Goal: Task Accomplishment & Management: Complete application form

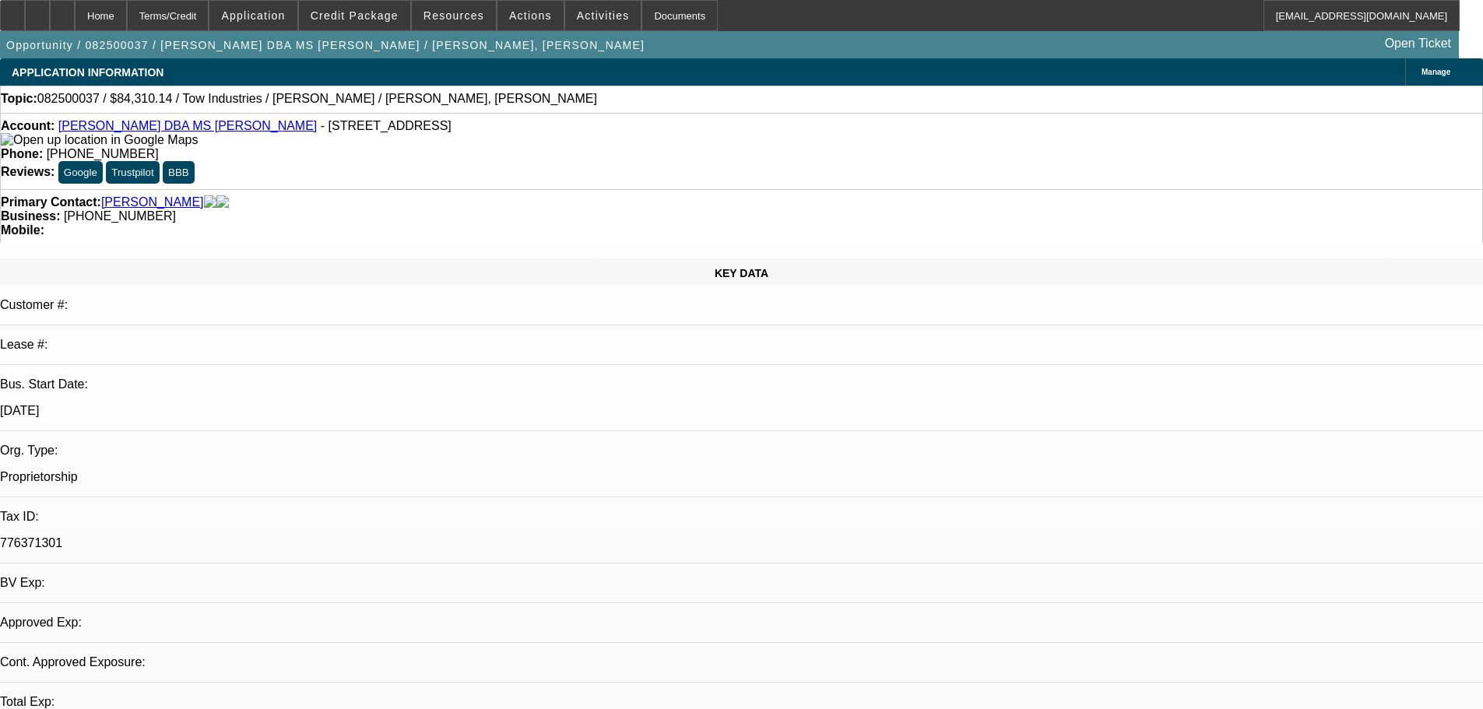
select select "0"
select select "2"
select select "0.1"
select select "1"
select select "2"
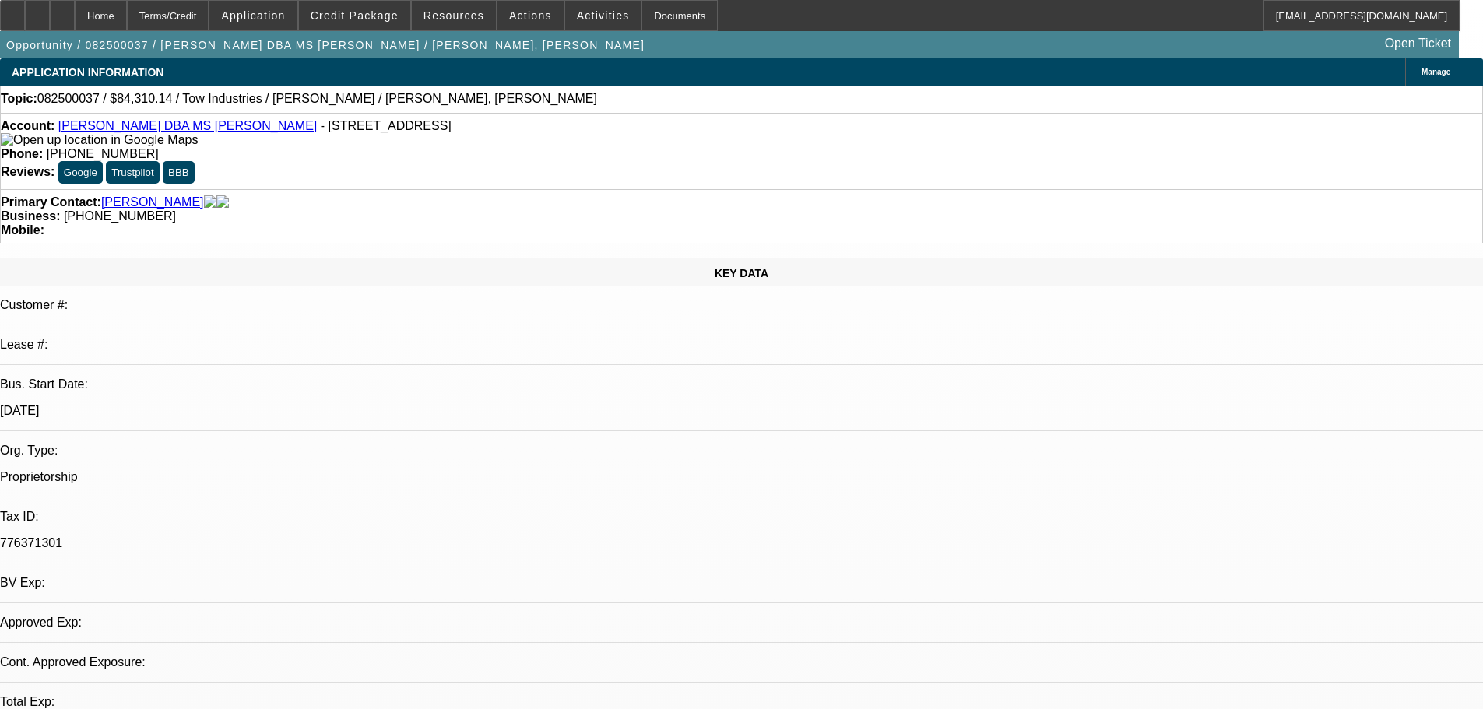
select select "4"
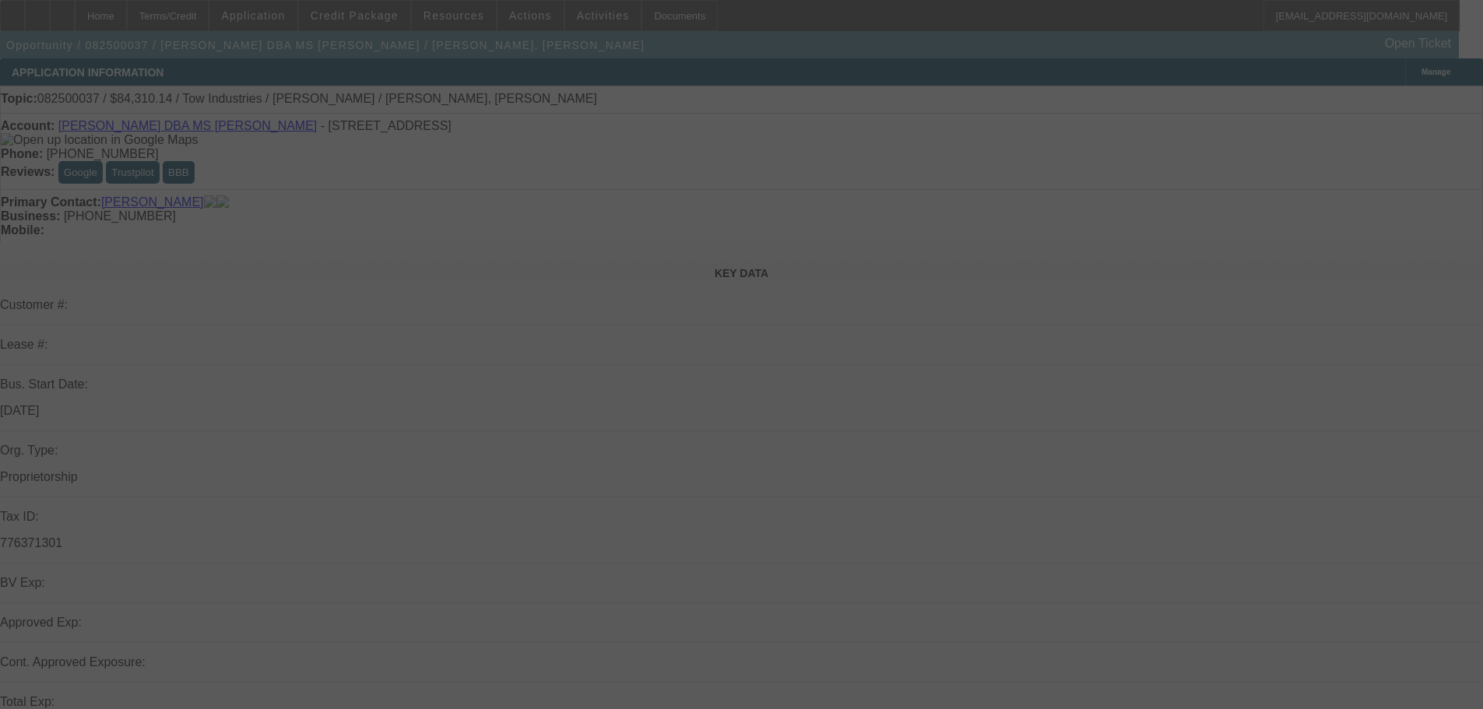
select select "0"
select select "2"
select select "0.1"
select select "4"
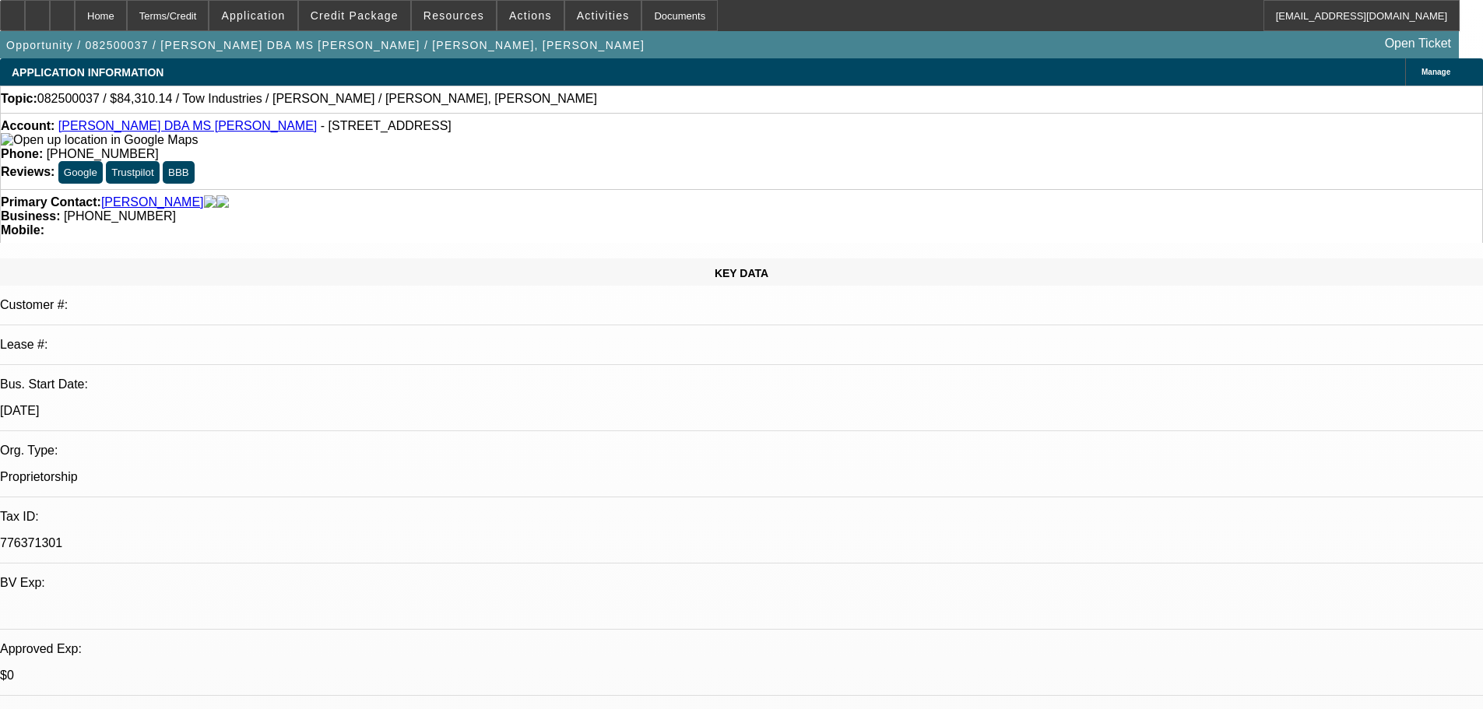
click at [349, 19] on span "Credit Package" at bounding box center [355, 15] width 88 height 12
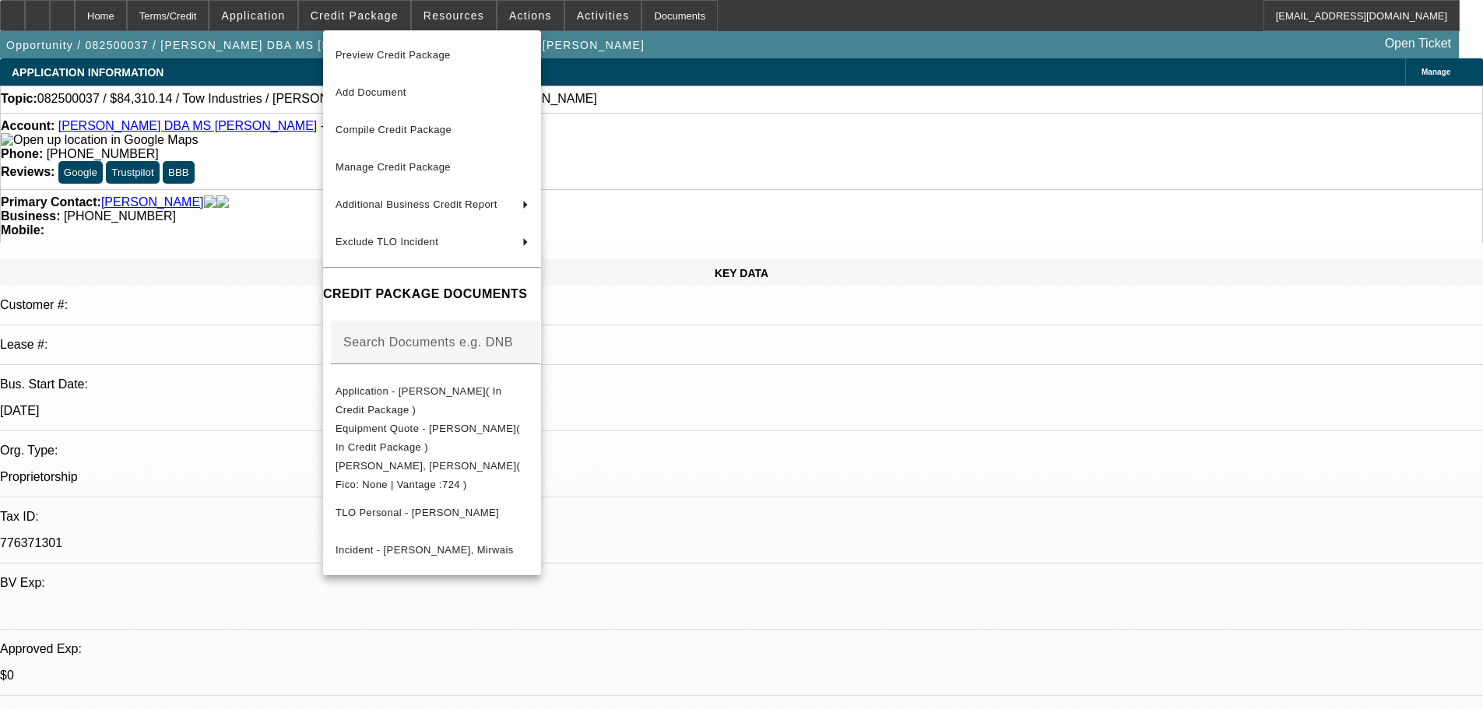
click at [294, 221] on div at bounding box center [741, 354] width 1483 height 709
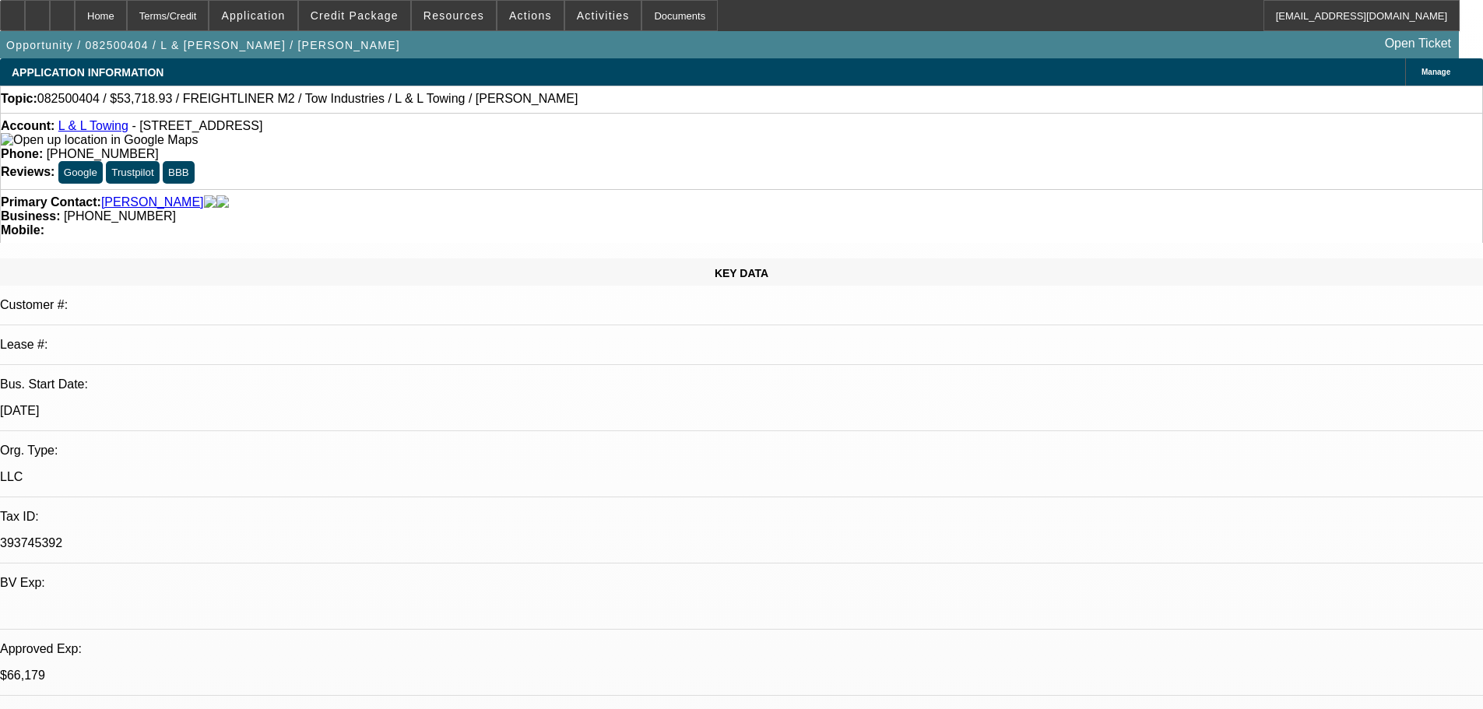
select select "0"
select select "2"
select select "0.1"
select select "4"
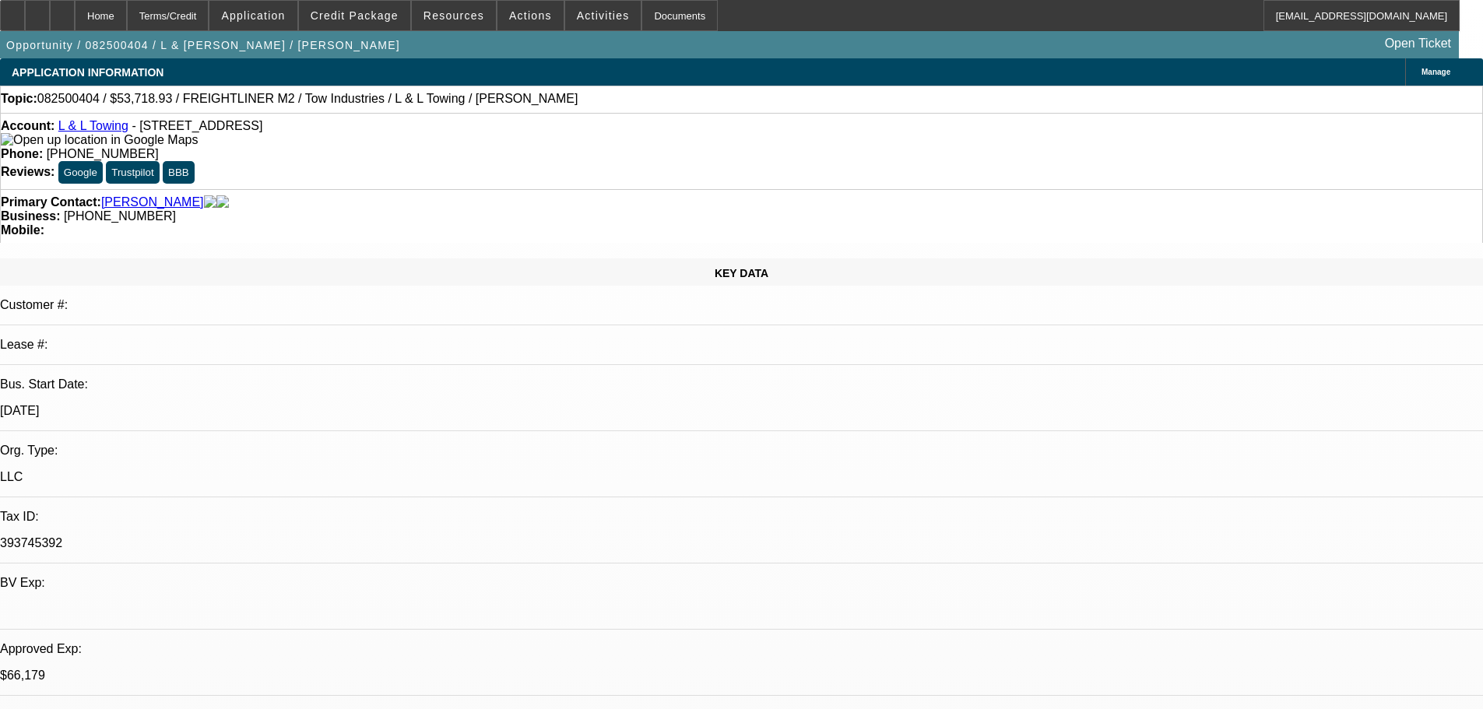
select select "0"
select select "2"
select select "0.1"
select select "4"
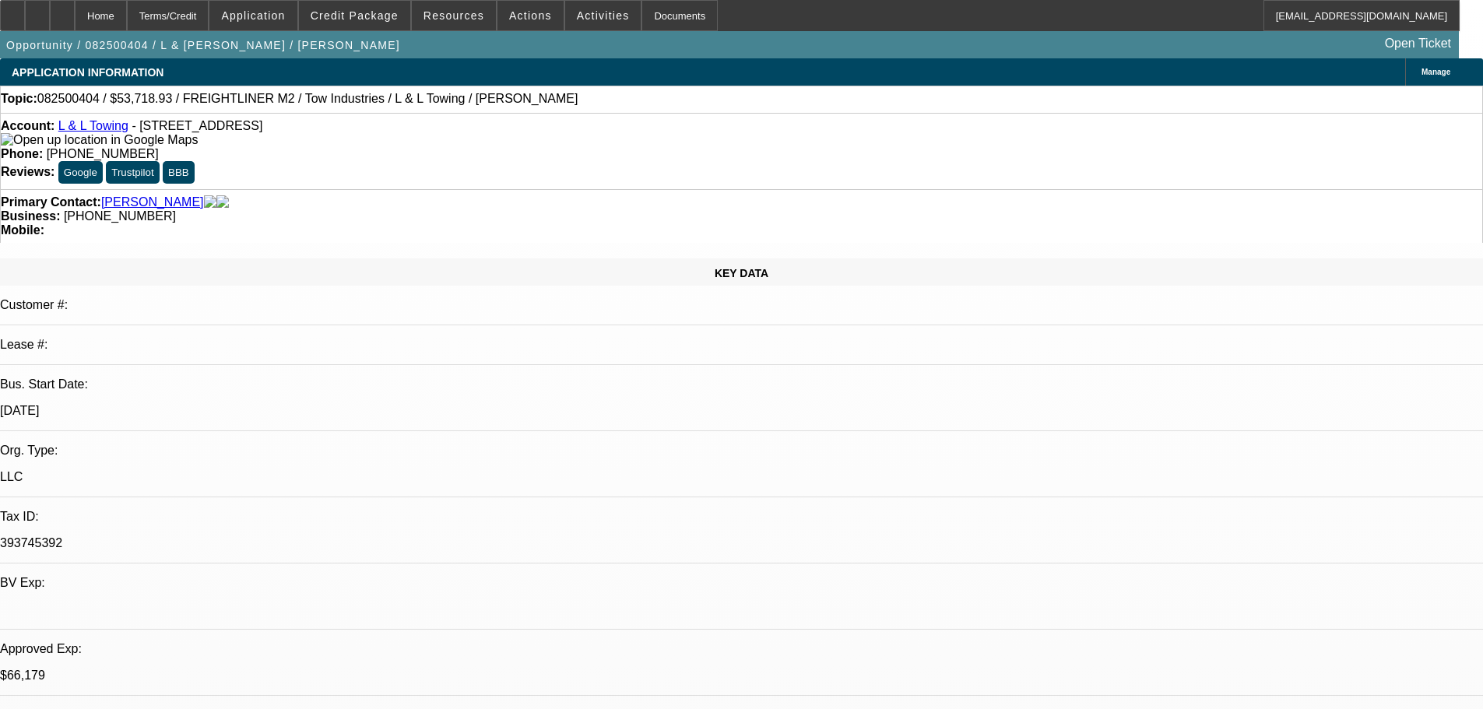
select select "0"
select select "2"
select select "0.1"
select select "4"
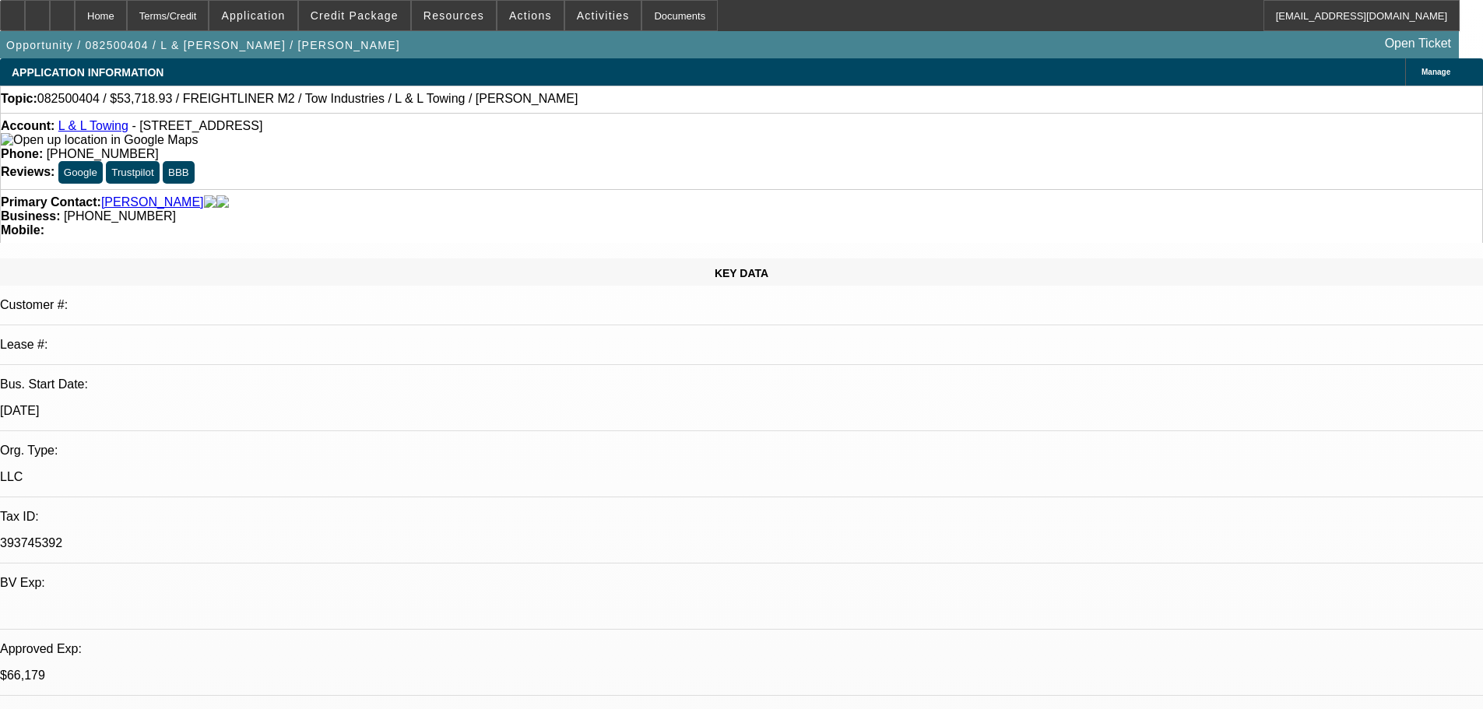
select select "0"
select select "2"
select select "0.1"
select select "4"
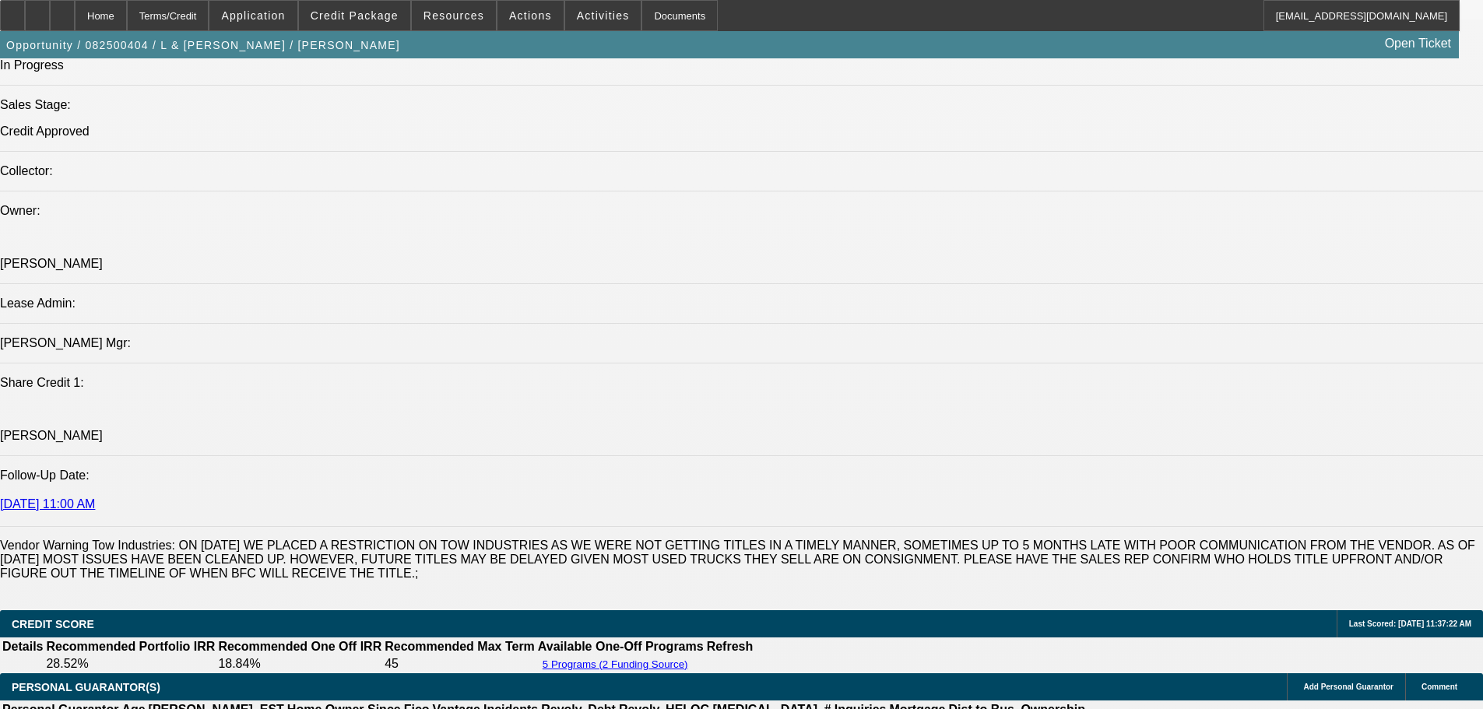
scroll to position [1713, 0]
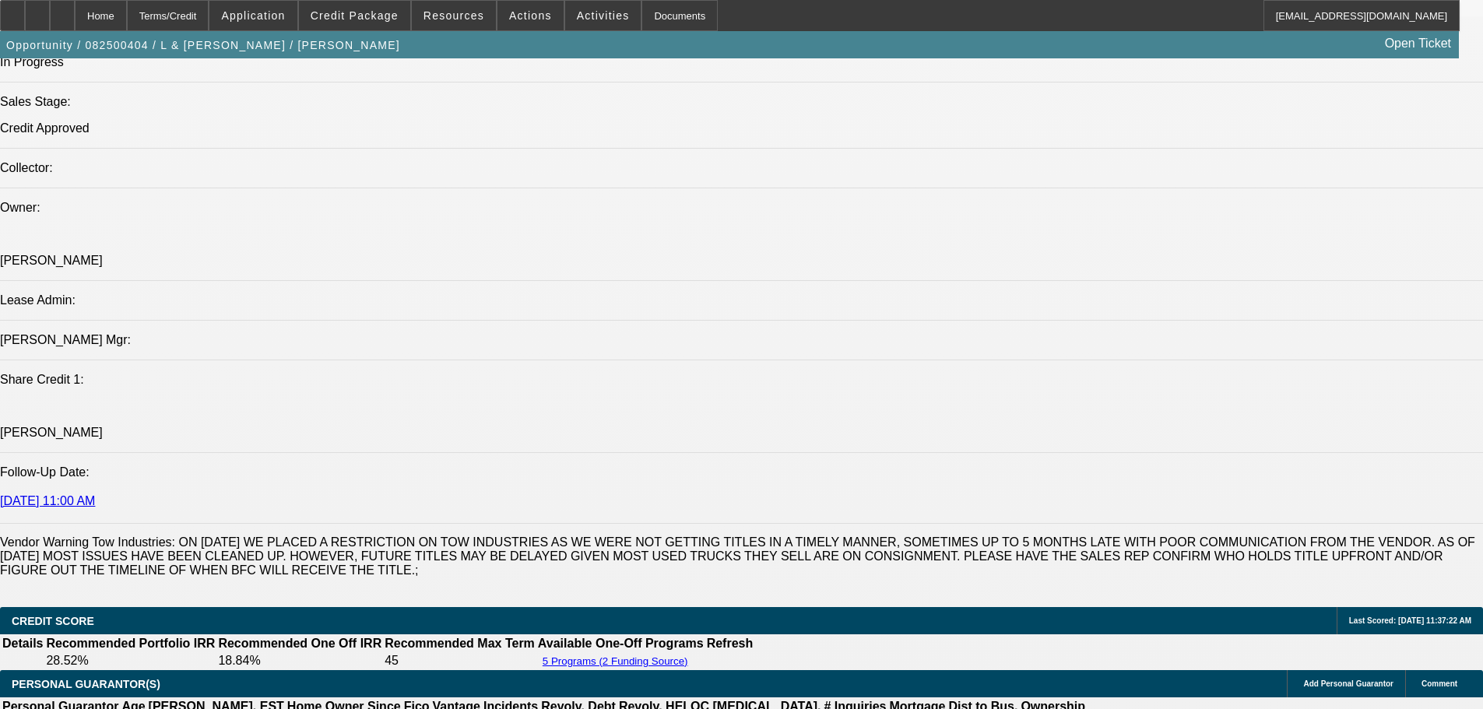
drag, startPoint x: 1199, startPoint y: 186, endPoint x: 1127, endPoint y: 161, distance: 76.6
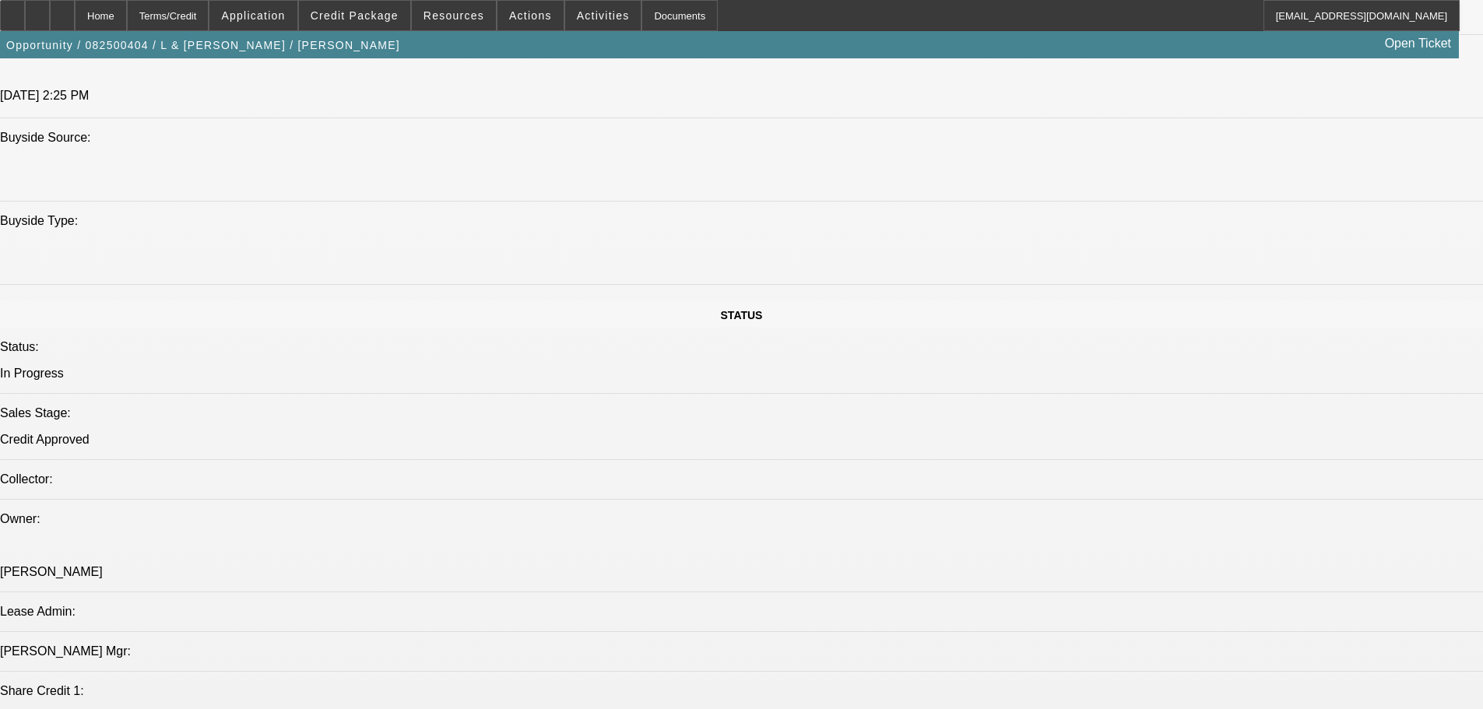
scroll to position [1402, 0]
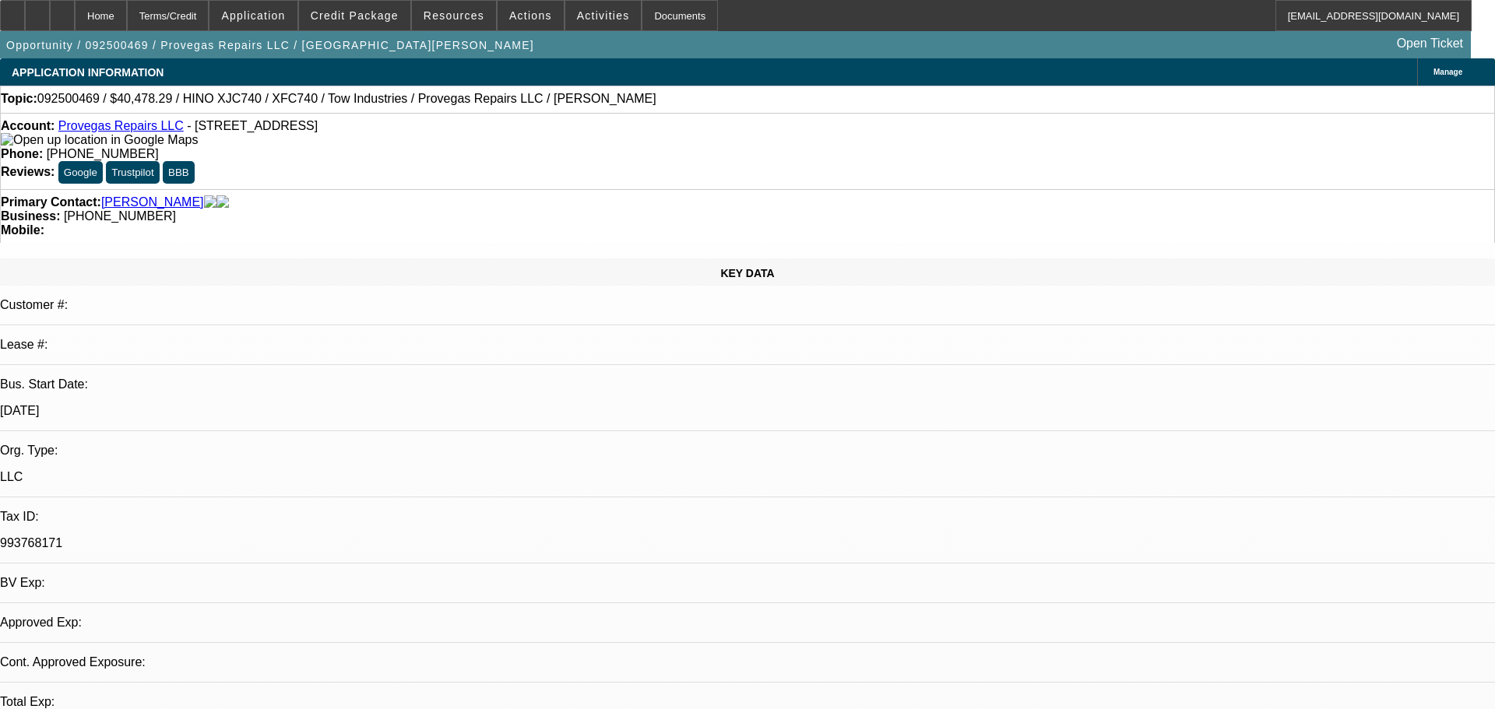
select select "0"
select select "2"
select select "0.1"
select select "4"
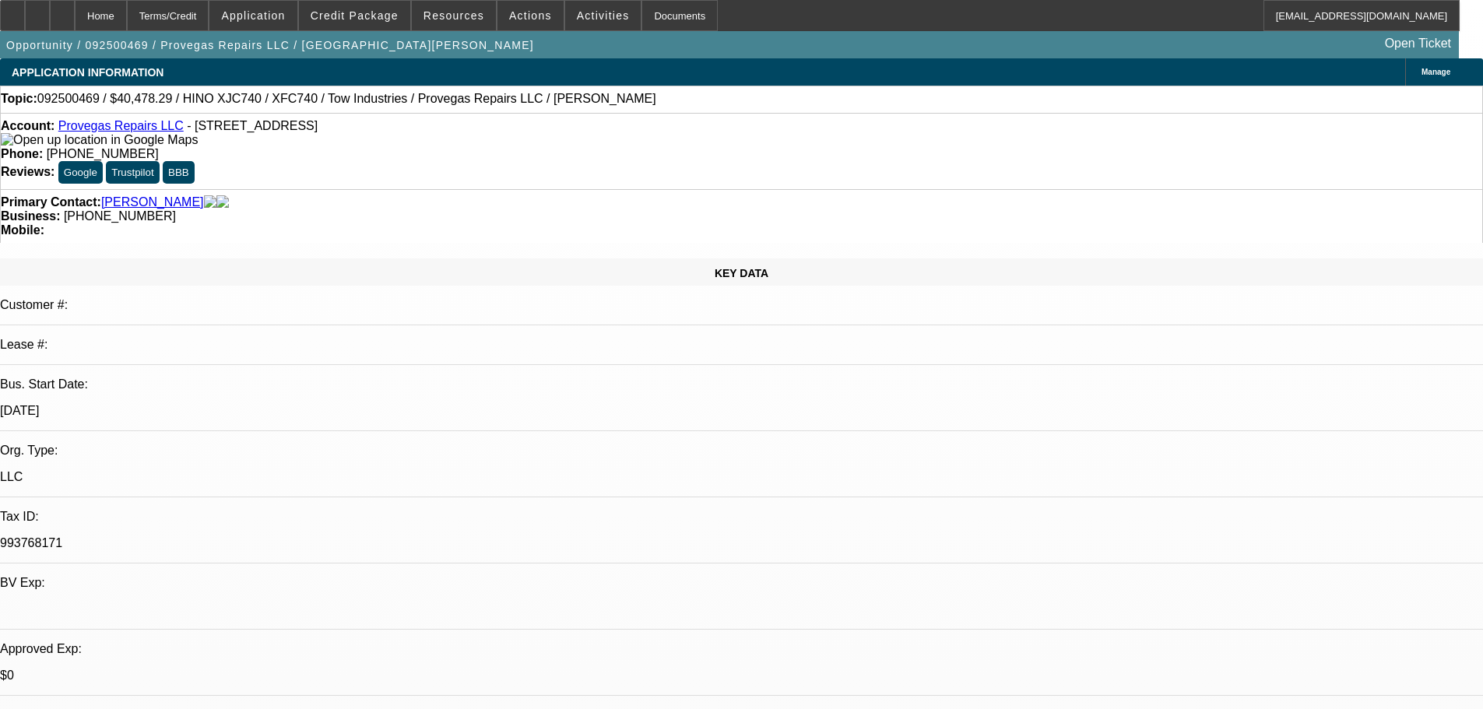
scroll to position [156, 0]
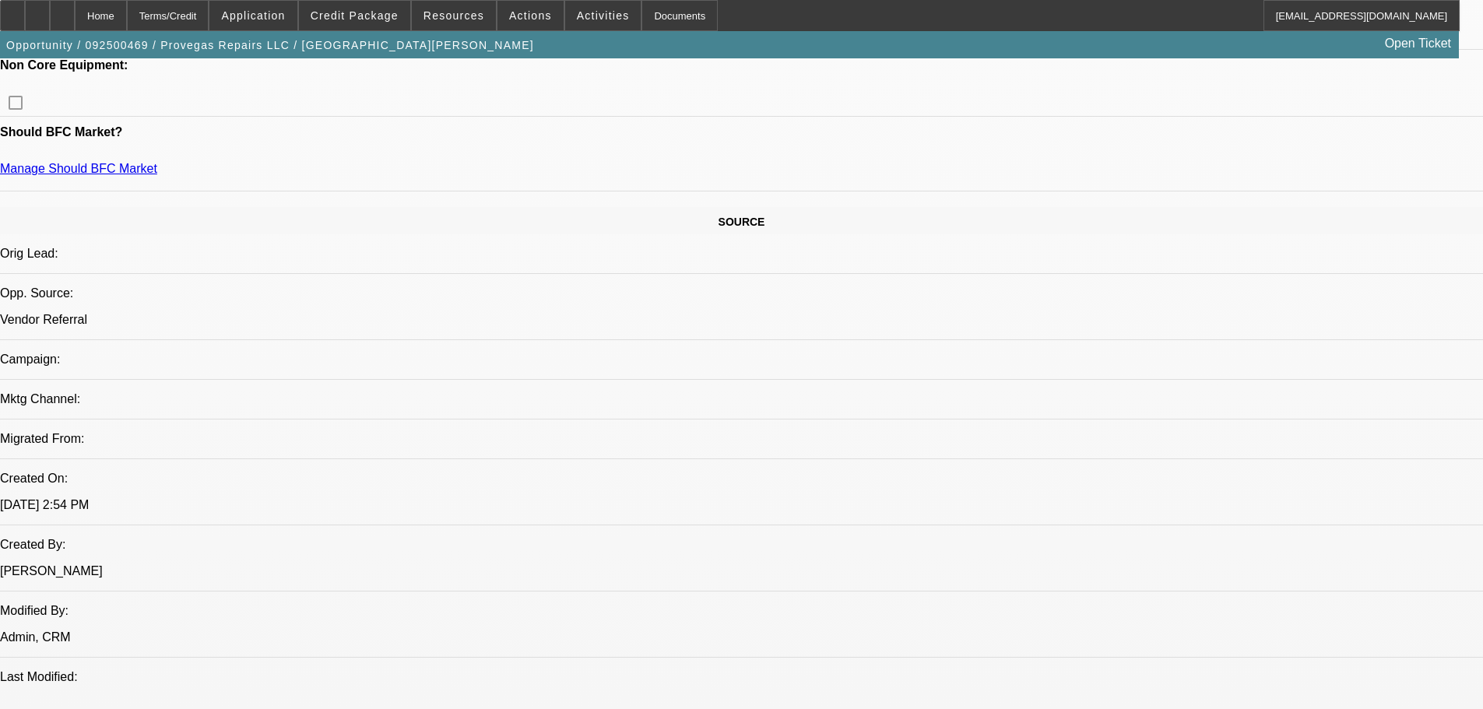
scroll to position [934, 0]
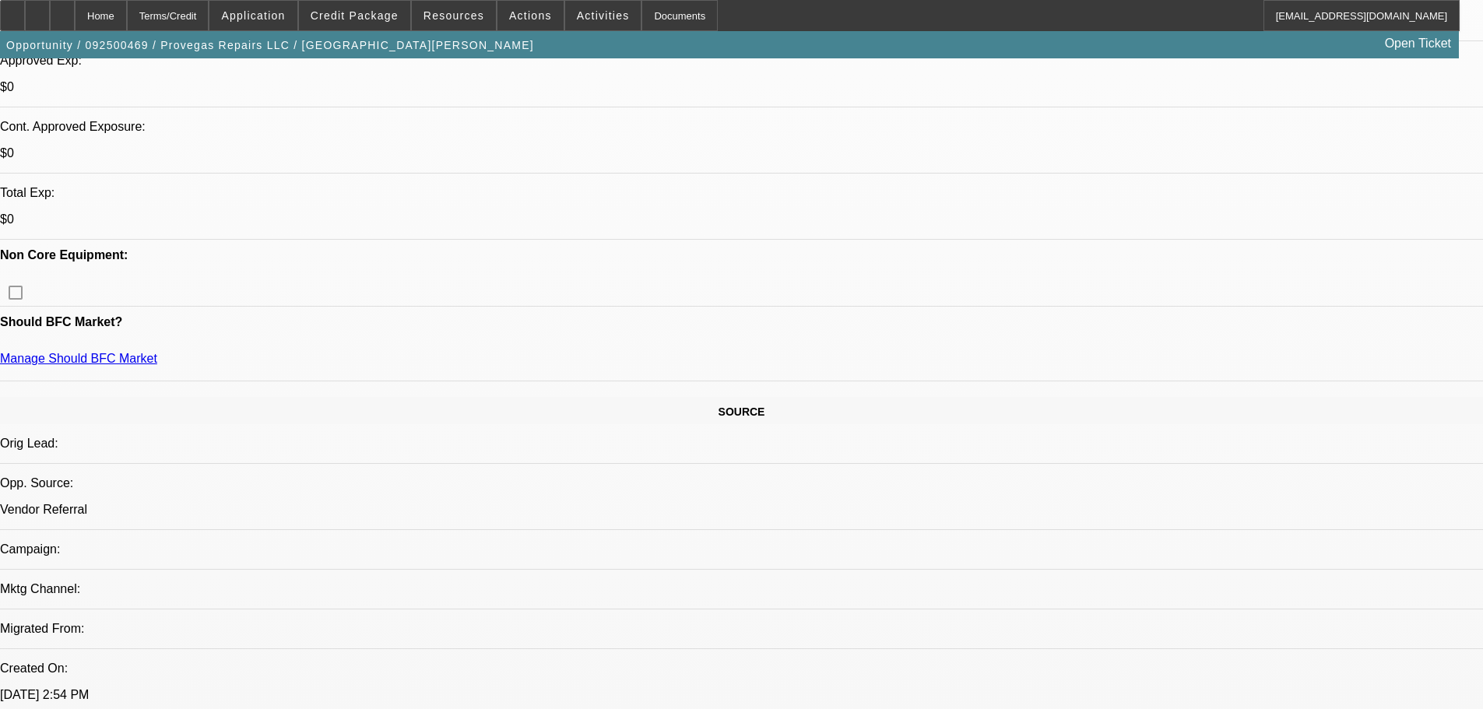
scroll to position [779, 0]
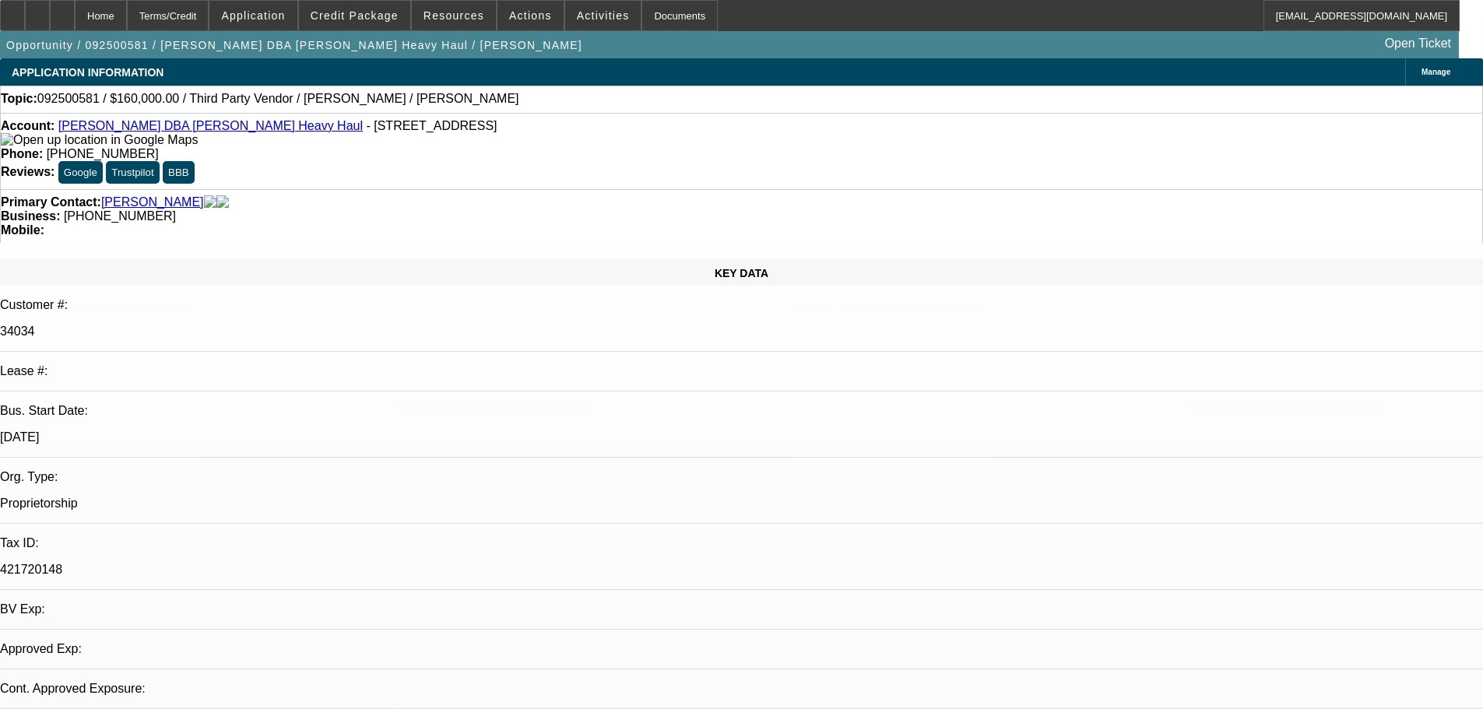
select select "0"
select select "2"
select select "0.1"
select select "4"
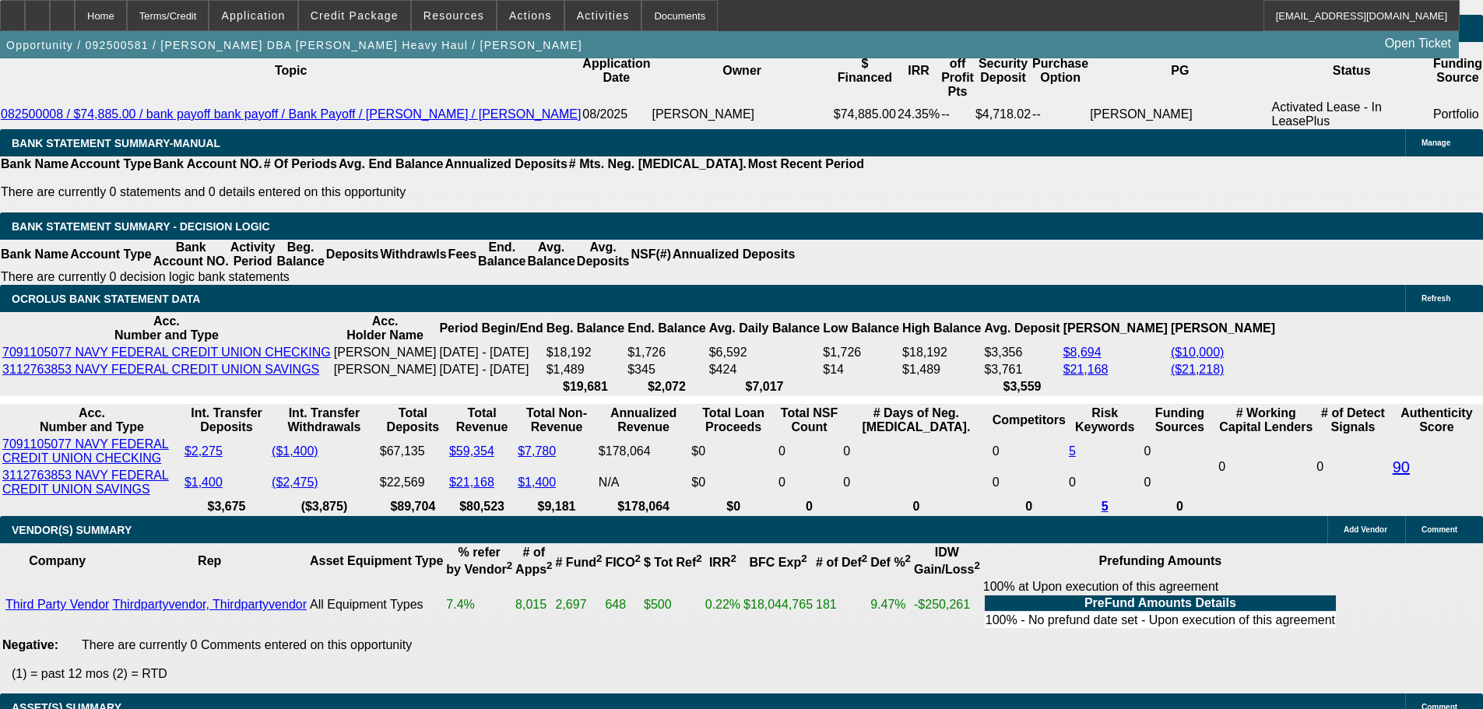
scroll to position [2570, 0]
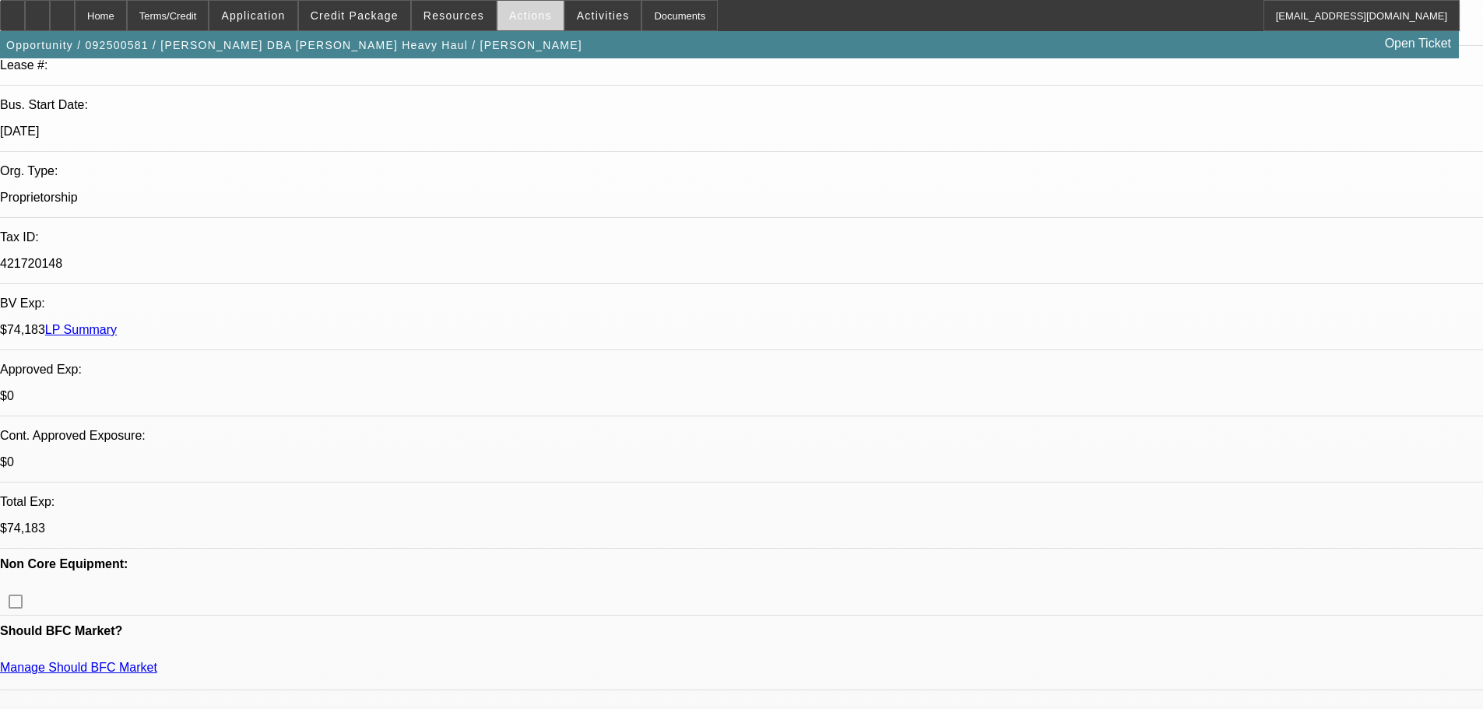
scroll to position [0, 0]
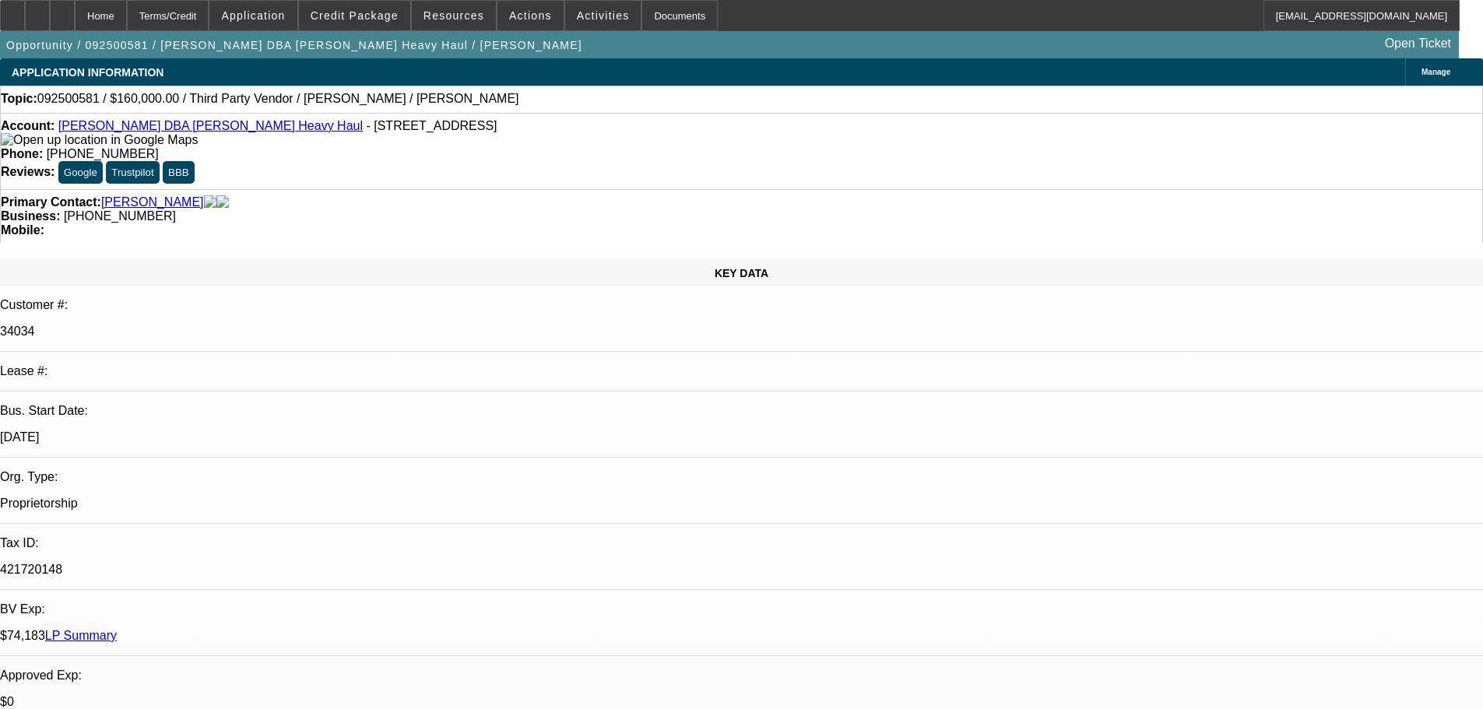
drag, startPoint x: 234, startPoint y: 135, endPoint x: 153, endPoint y: 130, distance: 80.3
click at [152, 132] on div "Account: Glenn Davis DBA Davis Heavy Haul - 5715 N Durango Dr, Las Vegas, NV 89…" at bounding box center [742, 133] width 1482 height 28
click at [233, 128] on div "Account: Glenn Davis DBA Davis Heavy Haul - 5715 N Durango Dr, Las Vegas, NV 89…" at bounding box center [742, 133] width 1482 height 28
drag, startPoint x: 233, startPoint y: 128, endPoint x: 153, endPoint y: 126, distance: 80.2
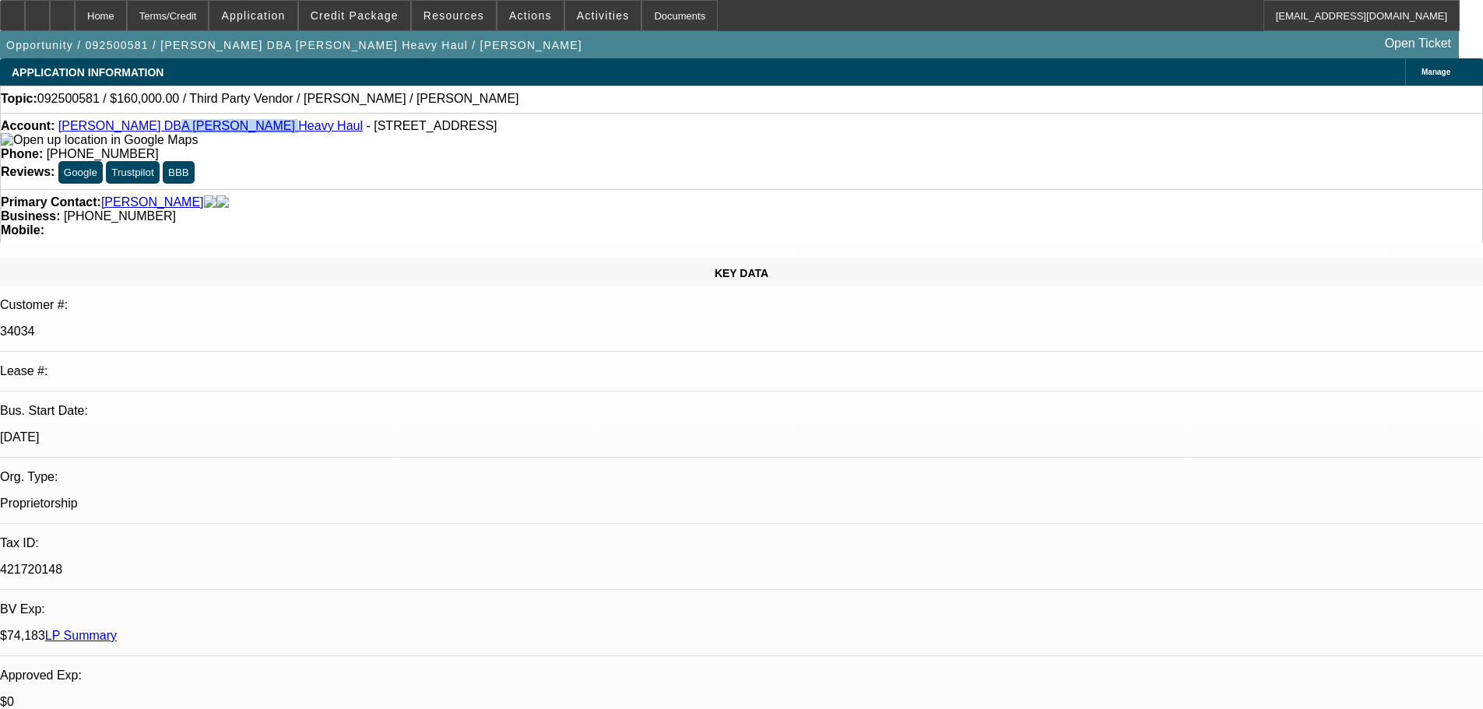
click at [153, 126] on div "Account: Glenn Davis DBA Davis Heavy Haul - 5715 N Durango Dr, Las Vegas, NV 89…" at bounding box center [742, 133] width 1482 height 28
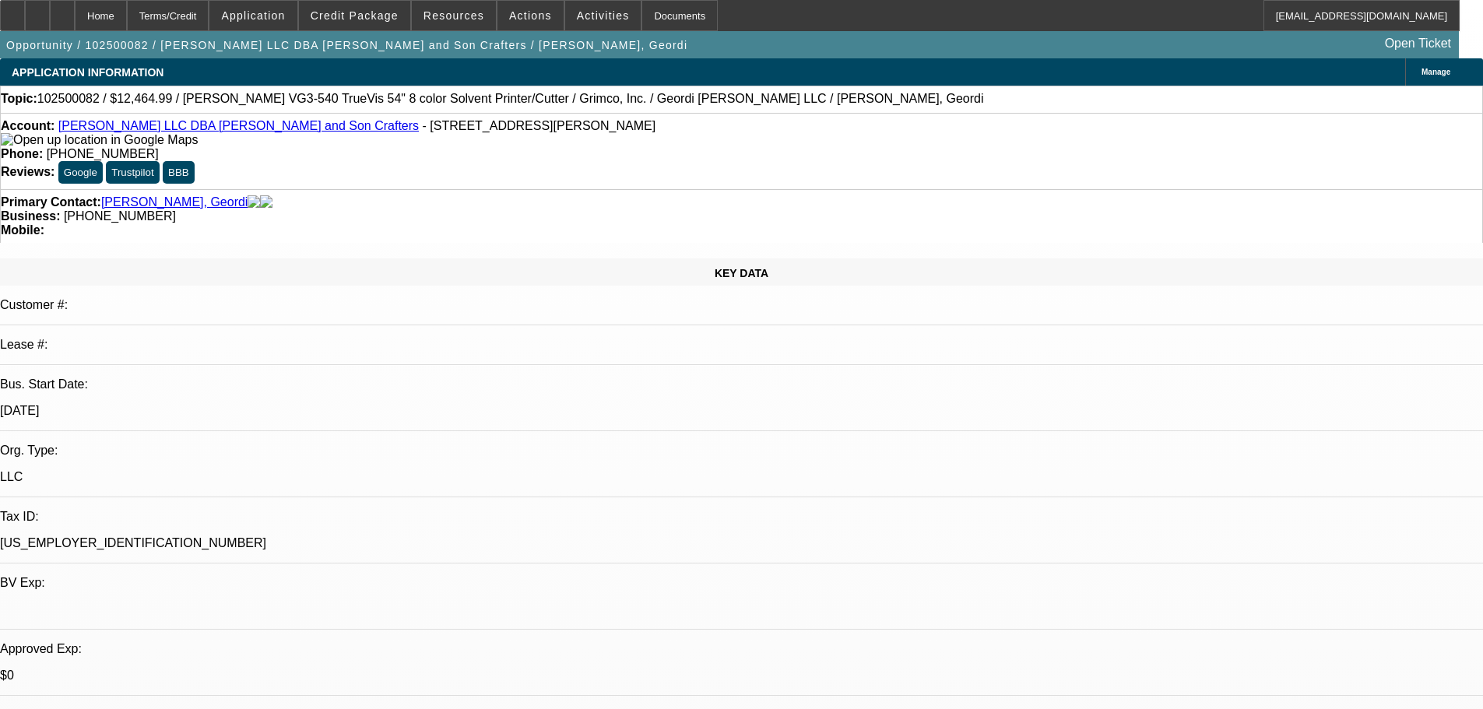
select select "0"
select select "2"
select select "0.1"
select select "4"
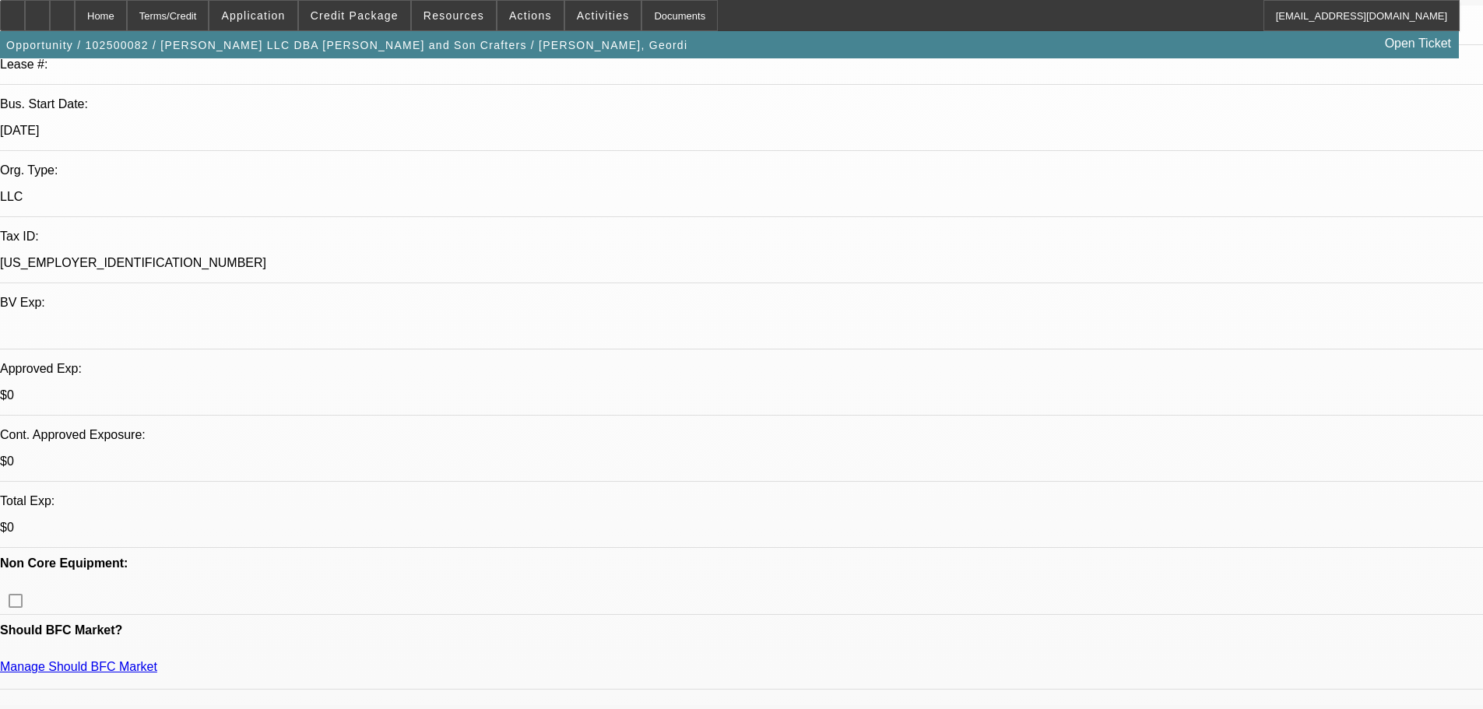
scroll to position [311, 0]
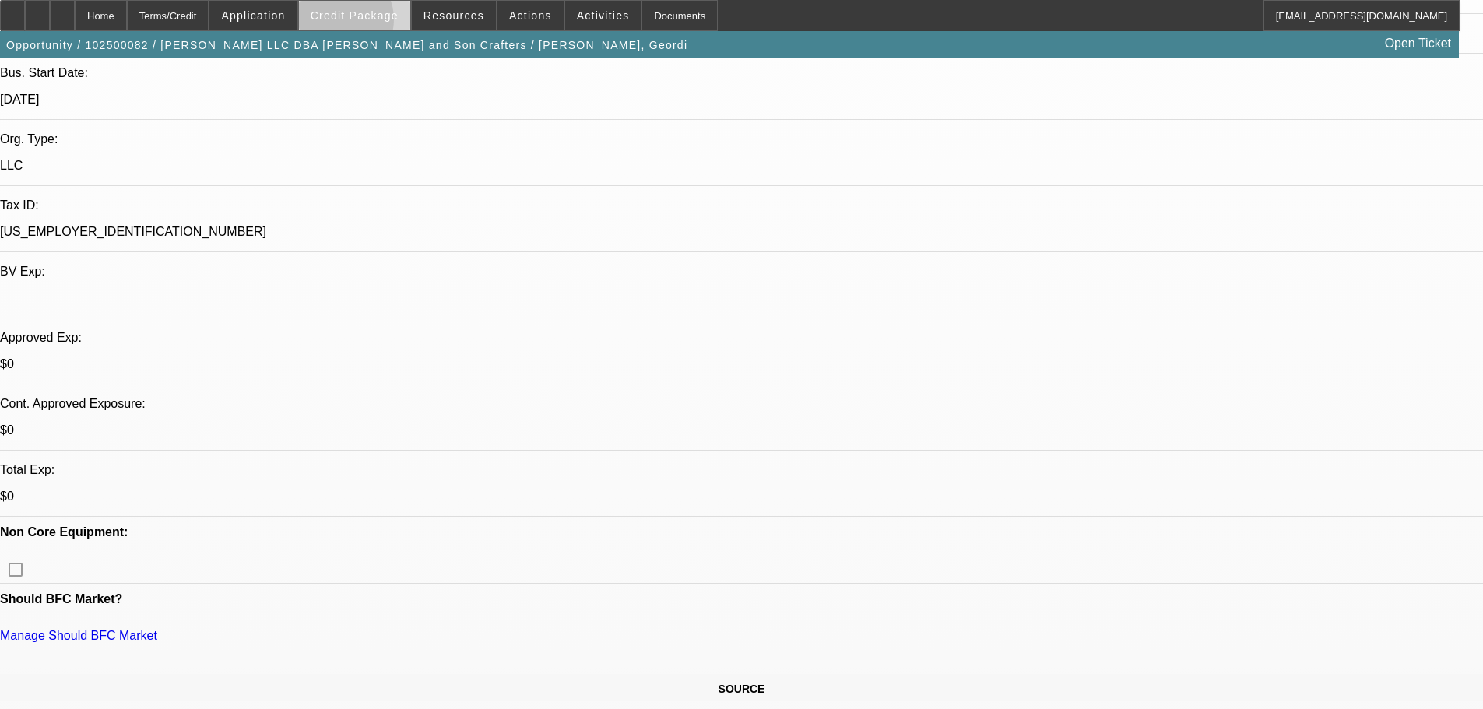
click at [361, 23] on span at bounding box center [354, 15] width 111 height 37
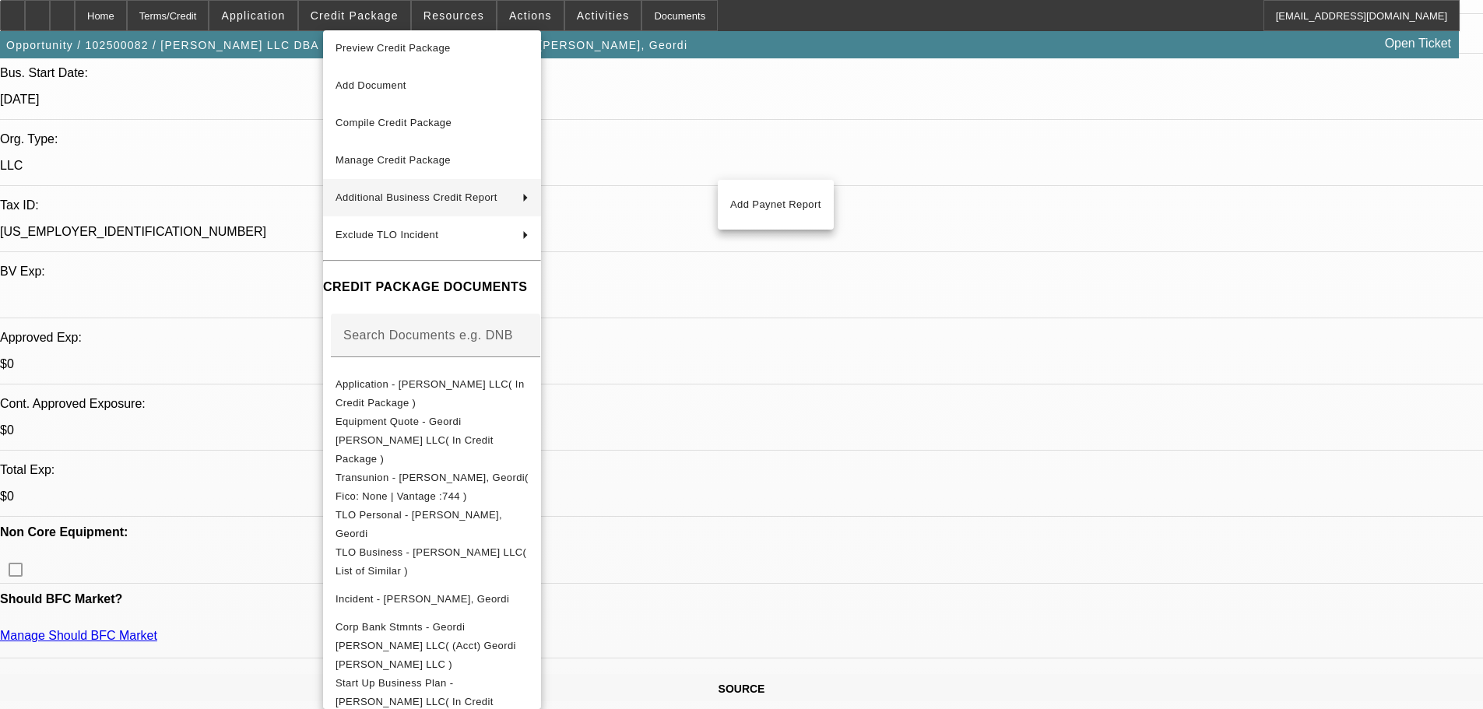
scroll to position [9, 0]
click at [936, 243] on div at bounding box center [741, 354] width 1483 height 709
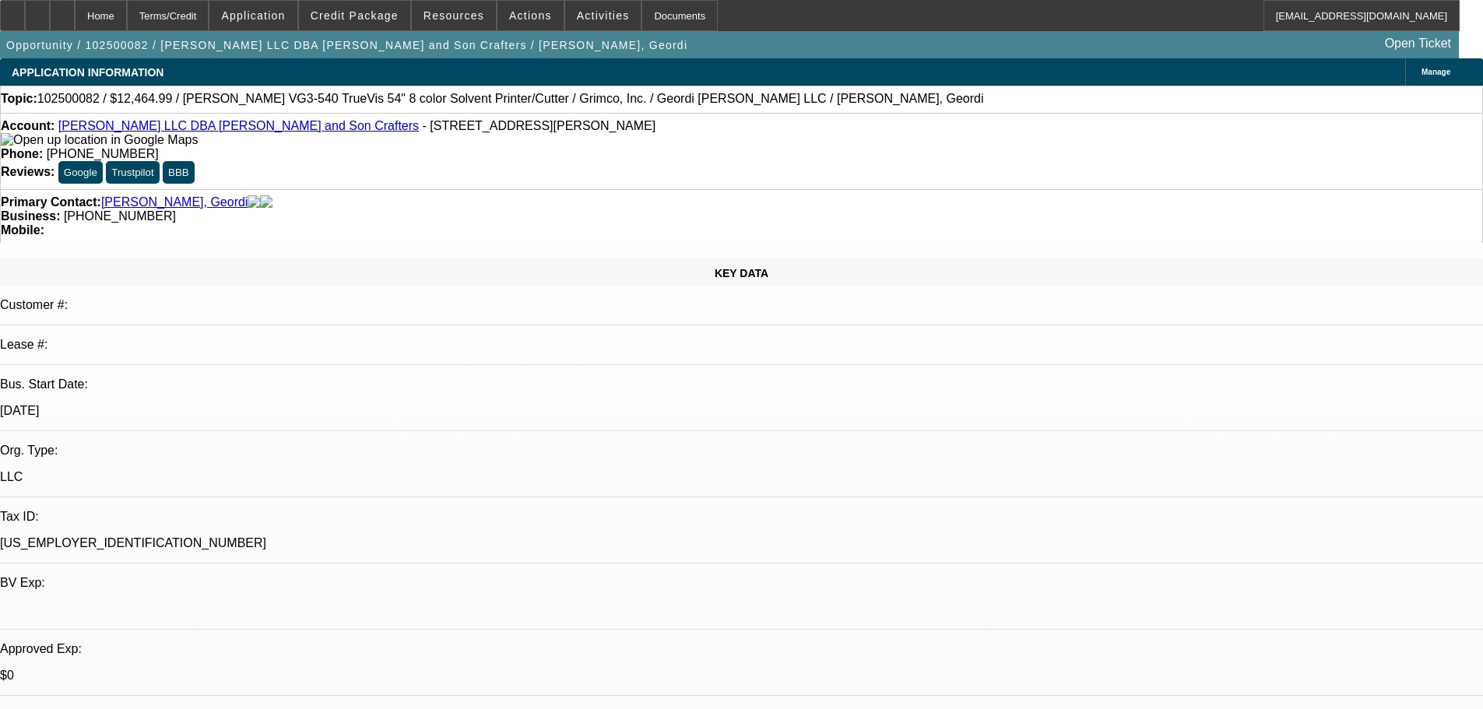
scroll to position [0, 0]
click at [50, 13] on div at bounding box center [37, 15] width 25 height 31
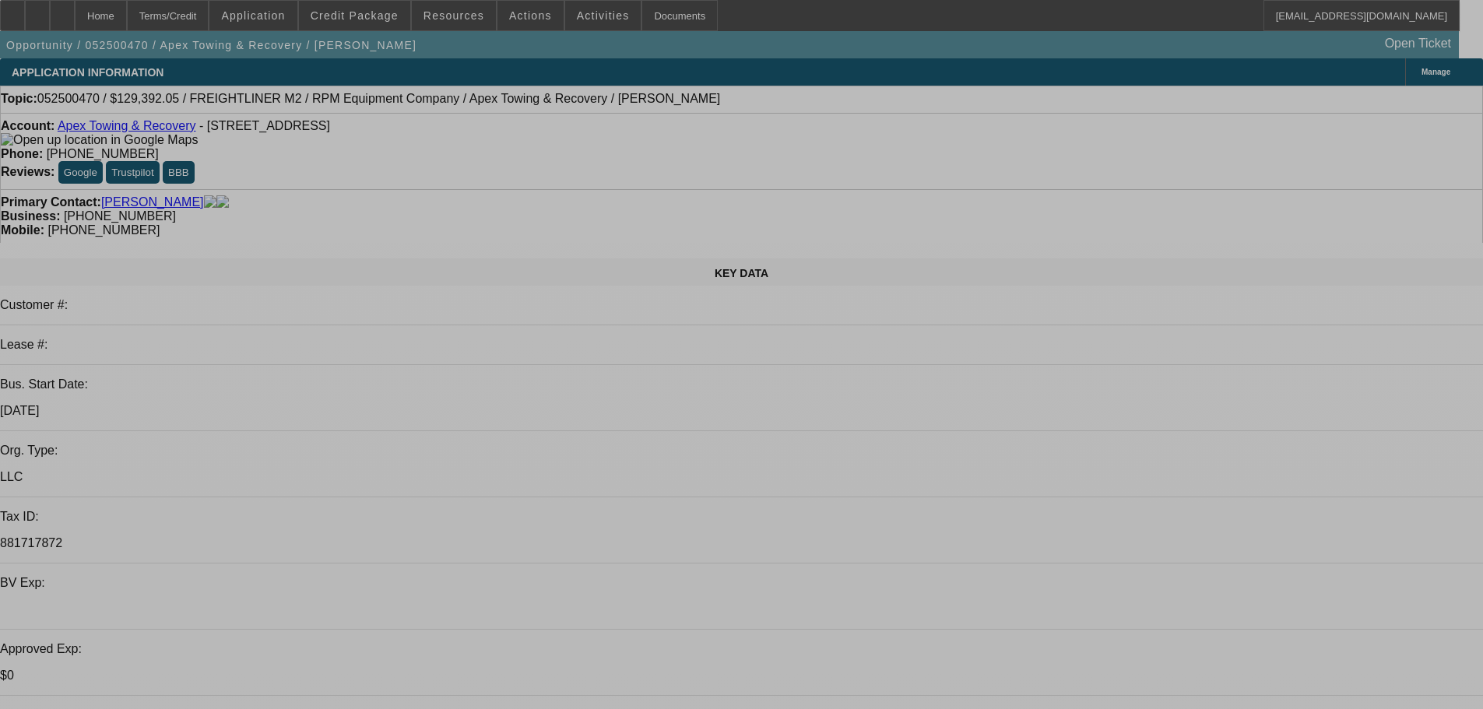
select select "0"
select select "6"
select select "0"
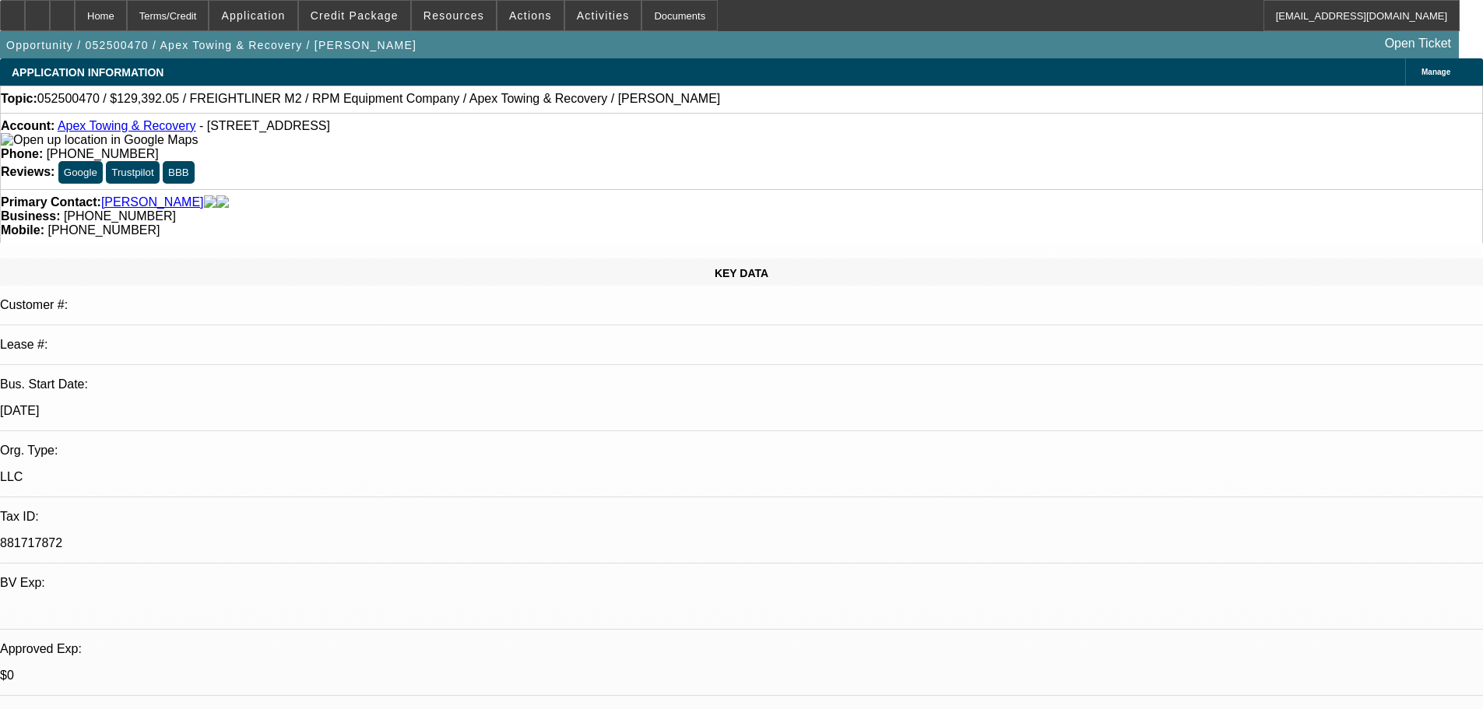
select select "0"
select select "6"
select select "0"
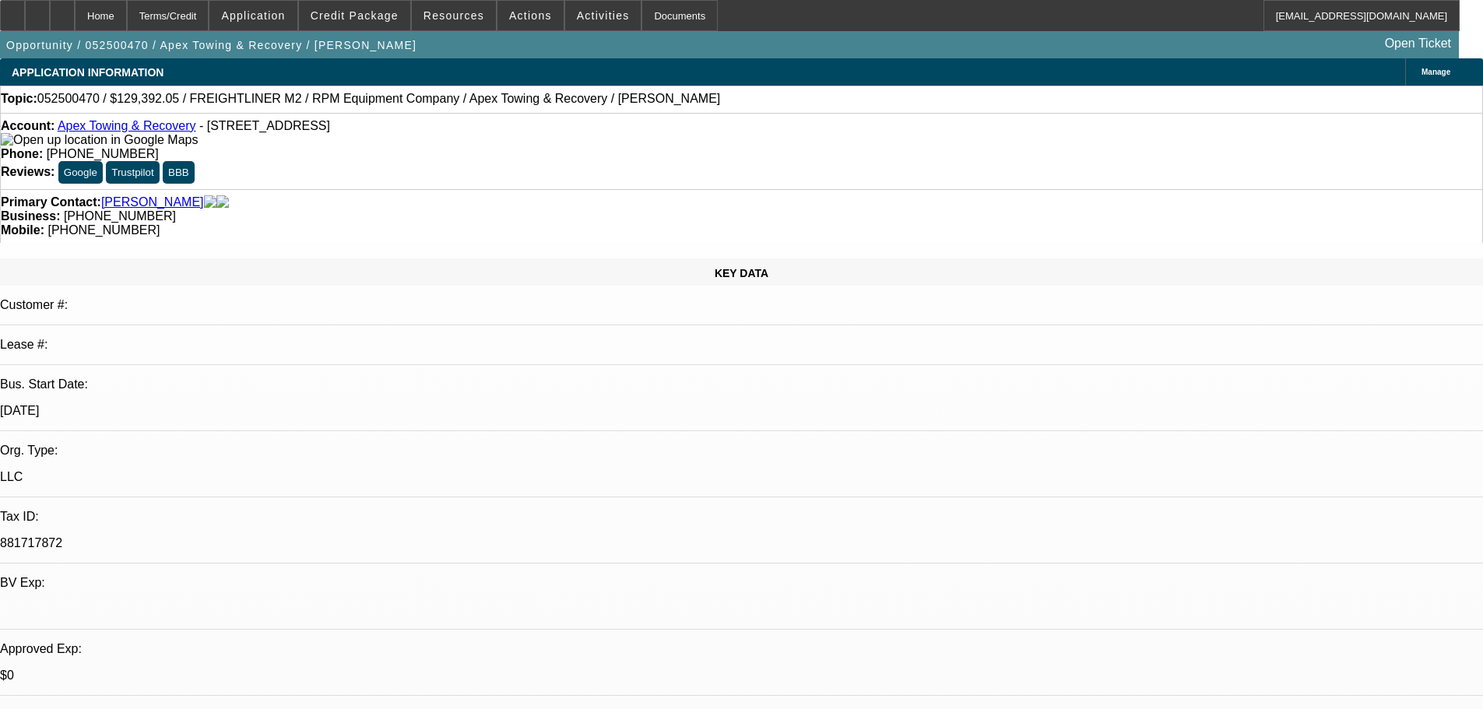
select select "0"
select select "6"
select select "0"
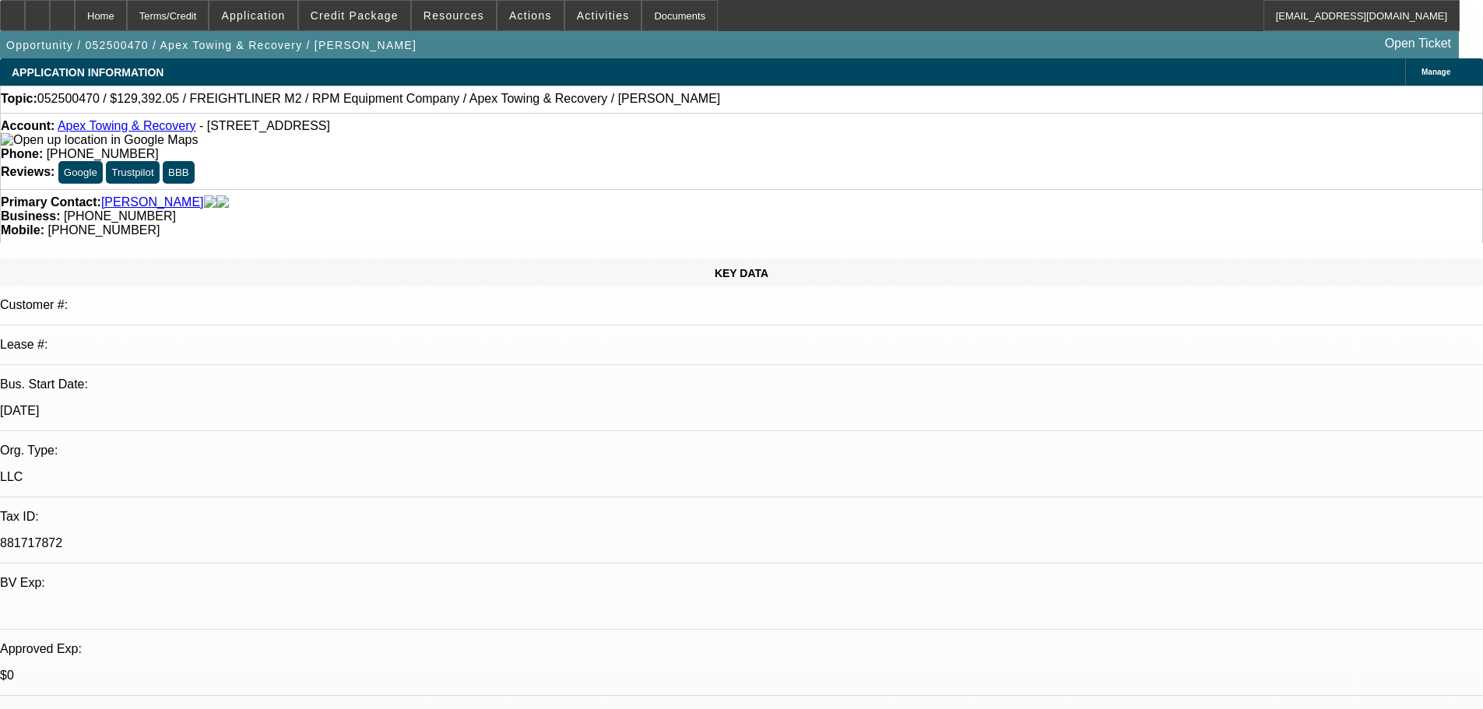
select select "6"
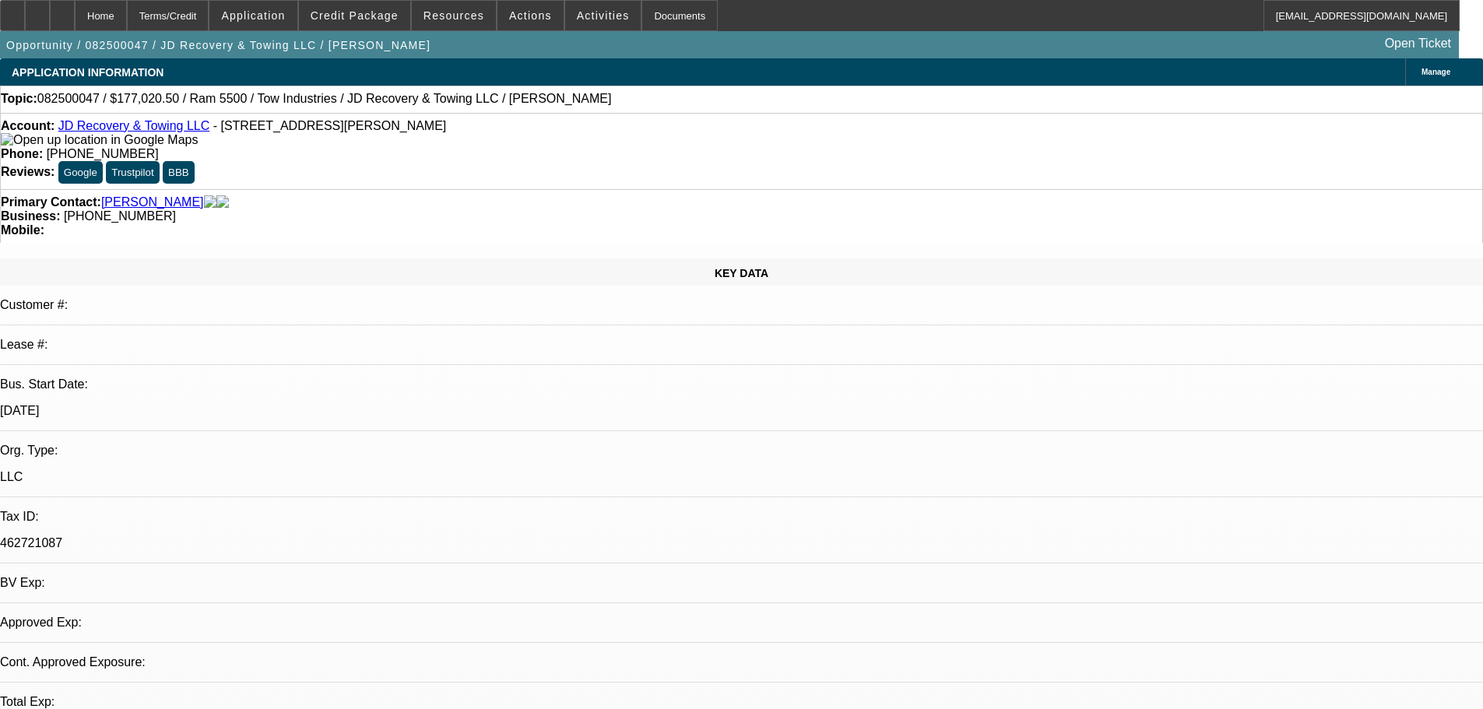
select select "0"
select select "0.1"
select select "0"
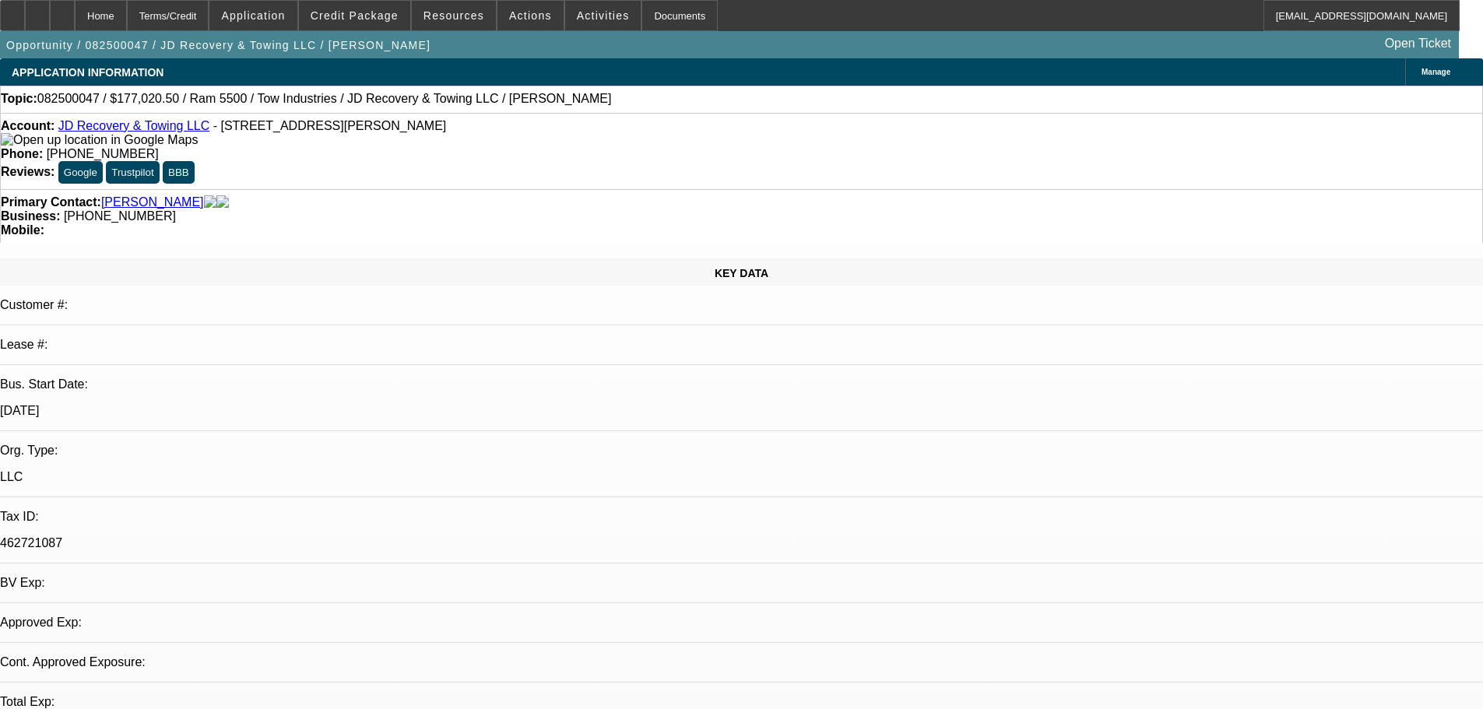
select select "0.1"
select select "0"
select select "0.1"
select select "0"
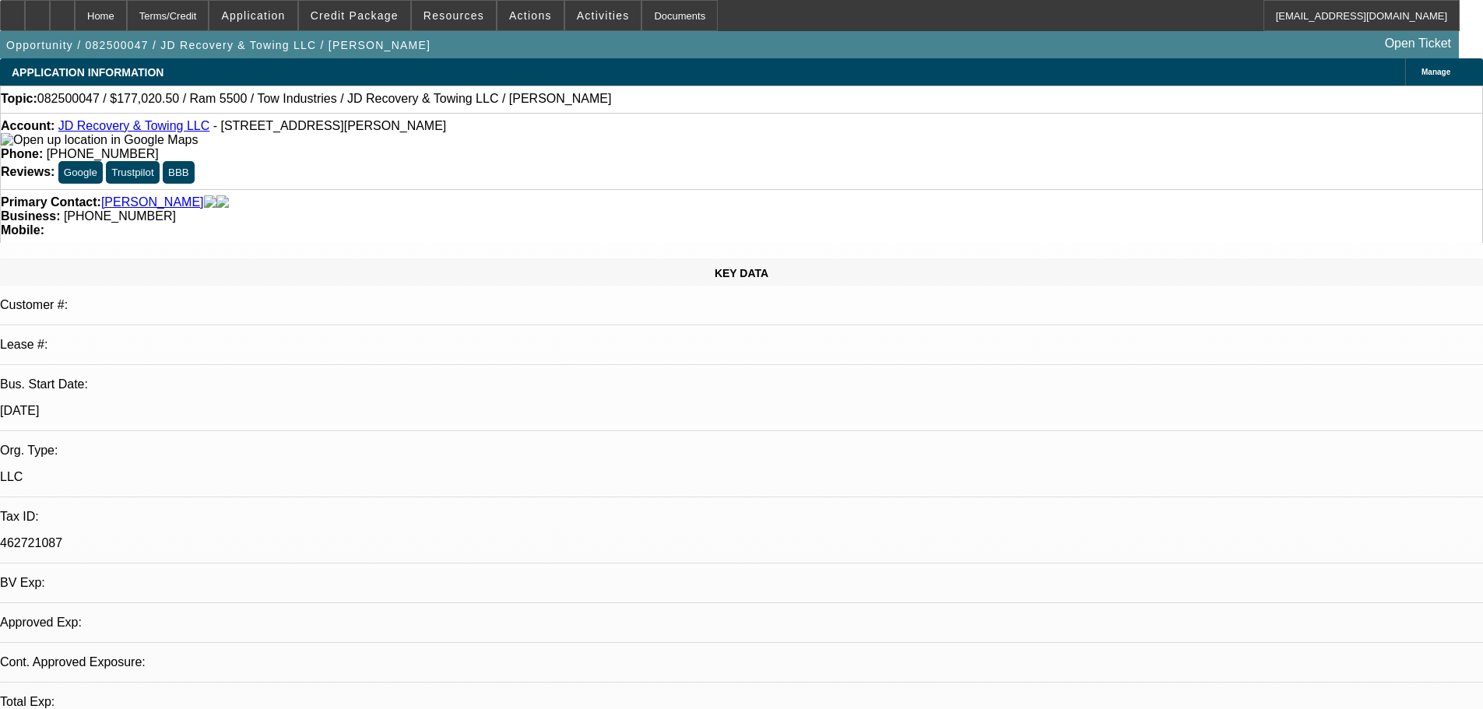
select select "0"
select select "0.1"
select select "1"
select select "5"
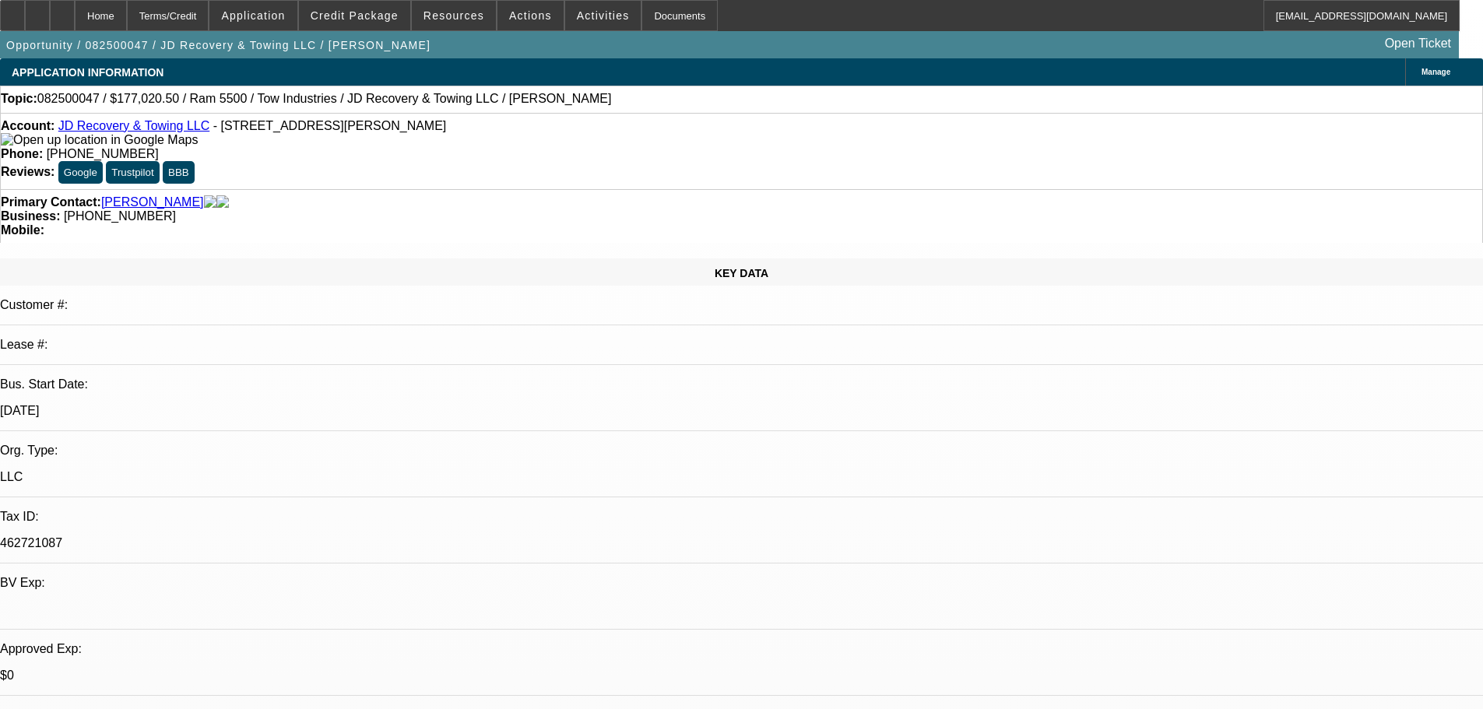
select select "1"
select select "5"
select select "1"
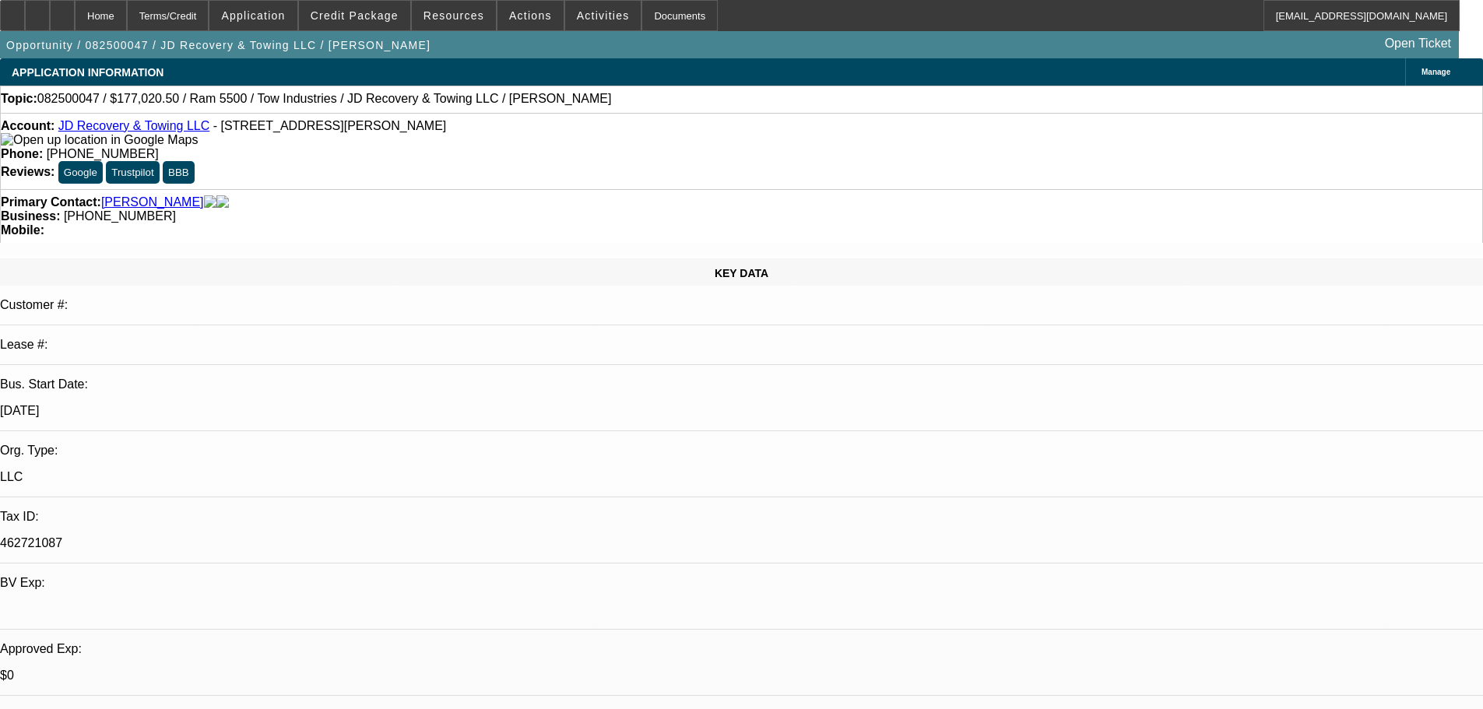
select select "4"
select select "1"
select select "4"
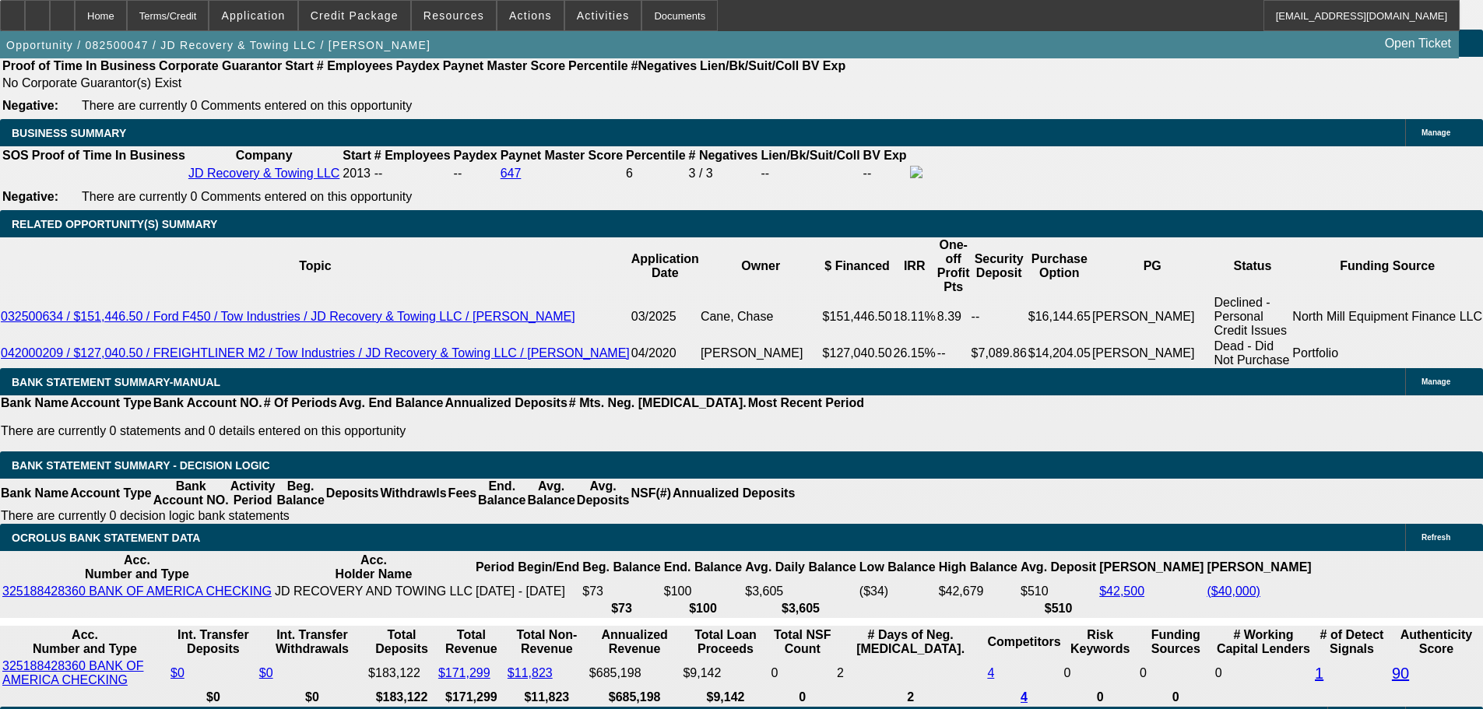
scroll to position [2492, 0]
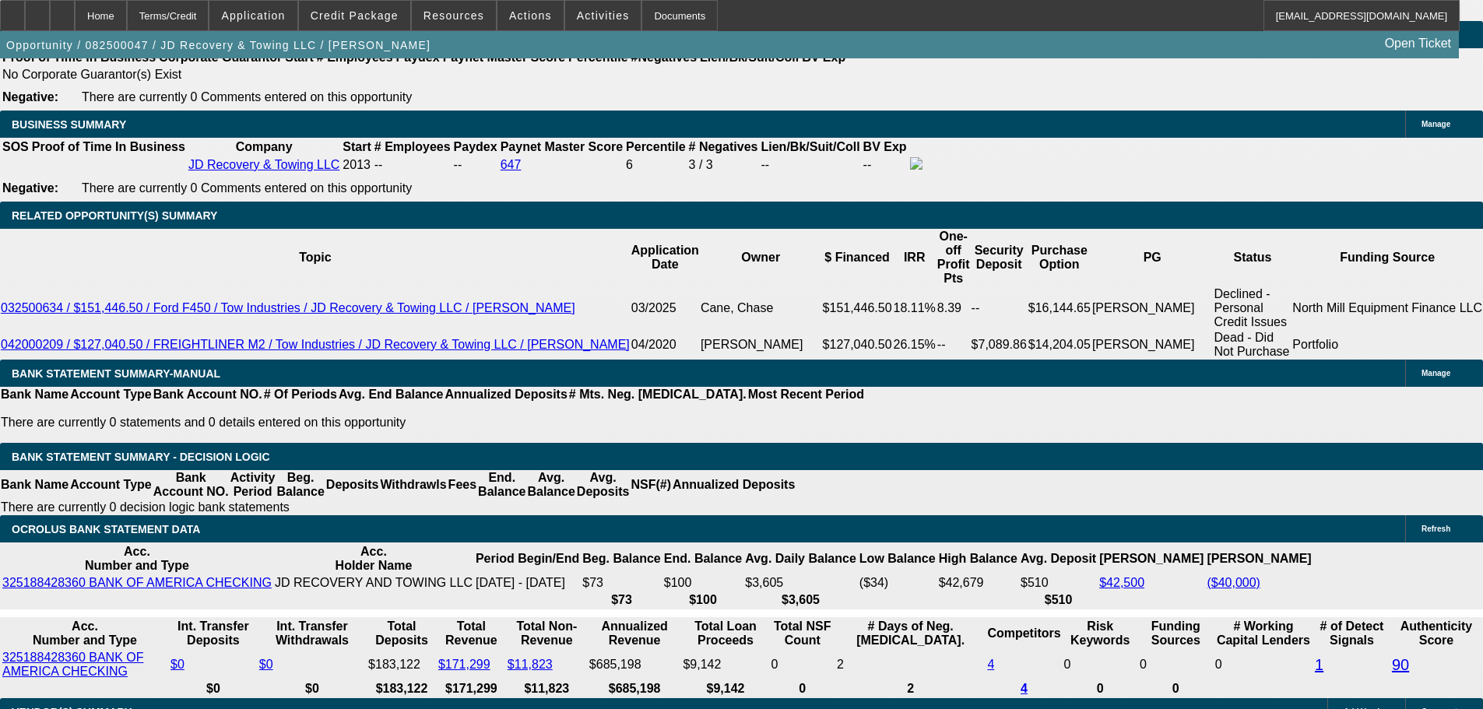
drag, startPoint x: 1240, startPoint y: 278, endPoint x: 1184, endPoint y: 274, distance: 56.2
copy b "818) 720-9159"
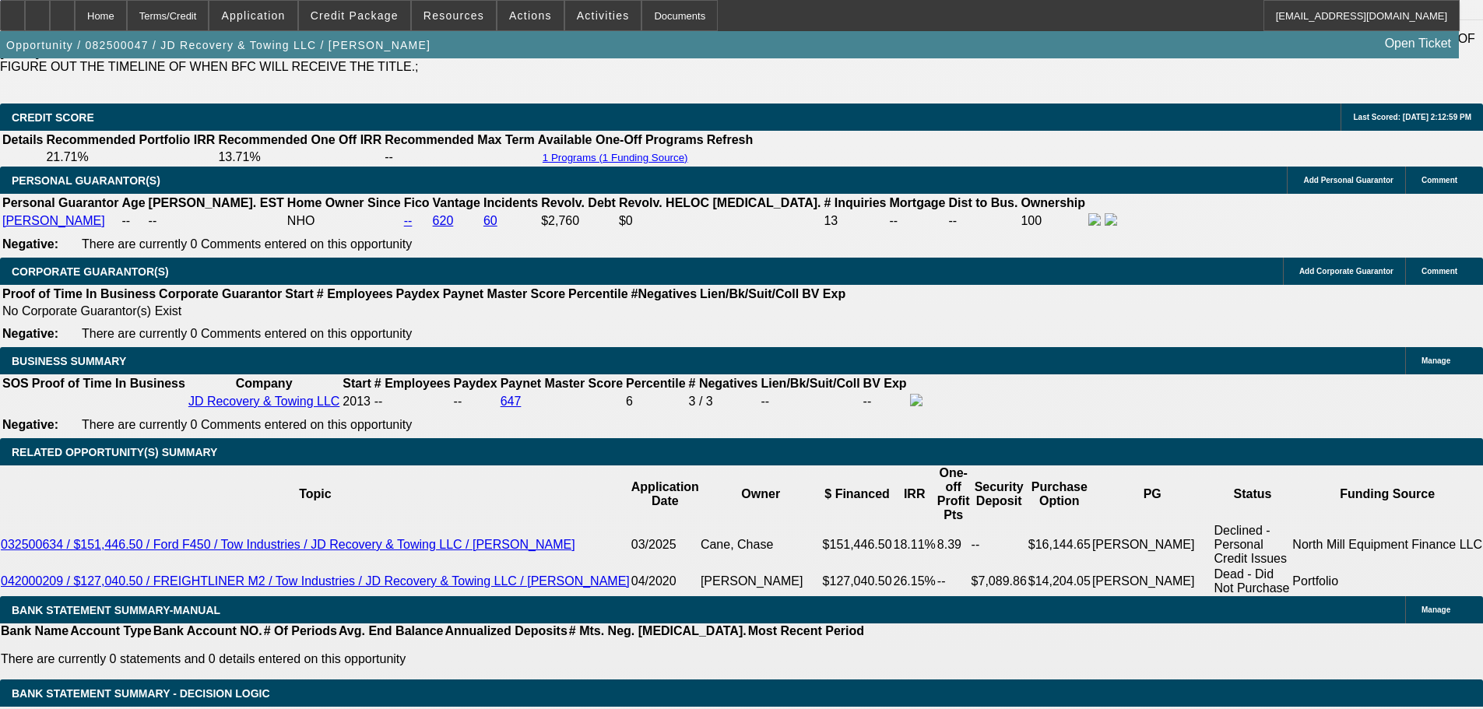
scroll to position [2180, 0]
